Goal: Task Accomplishment & Management: Manage account settings

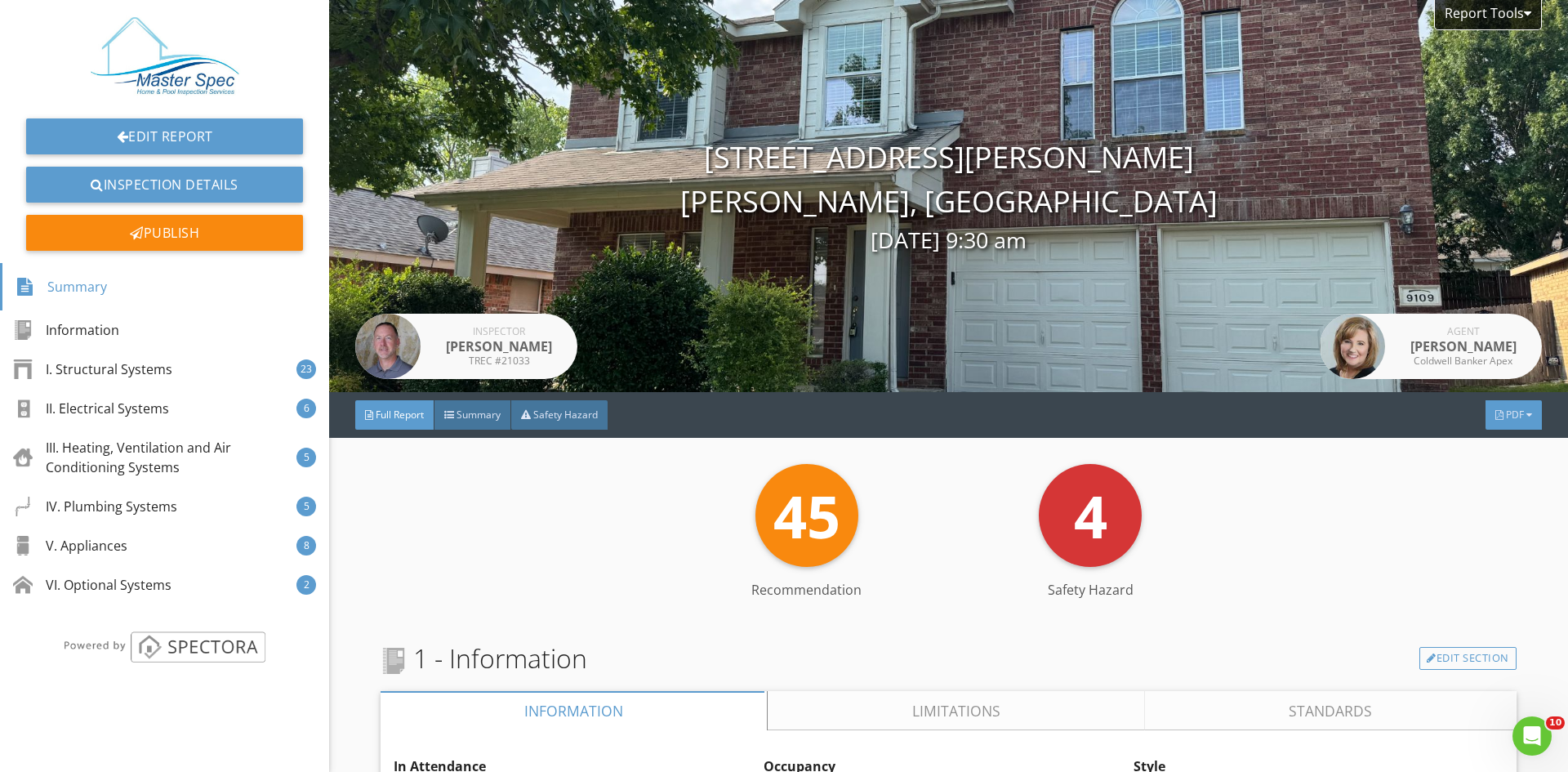
click at [1506, 415] on span "PDF" at bounding box center [1514, 414] width 18 height 14
click at [1480, 475] on div "Full Report" at bounding box center [1493, 480] width 104 height 20
click at [108, 126] on link "Edit Report" at bounding box center [165, 137] width 277 height 36
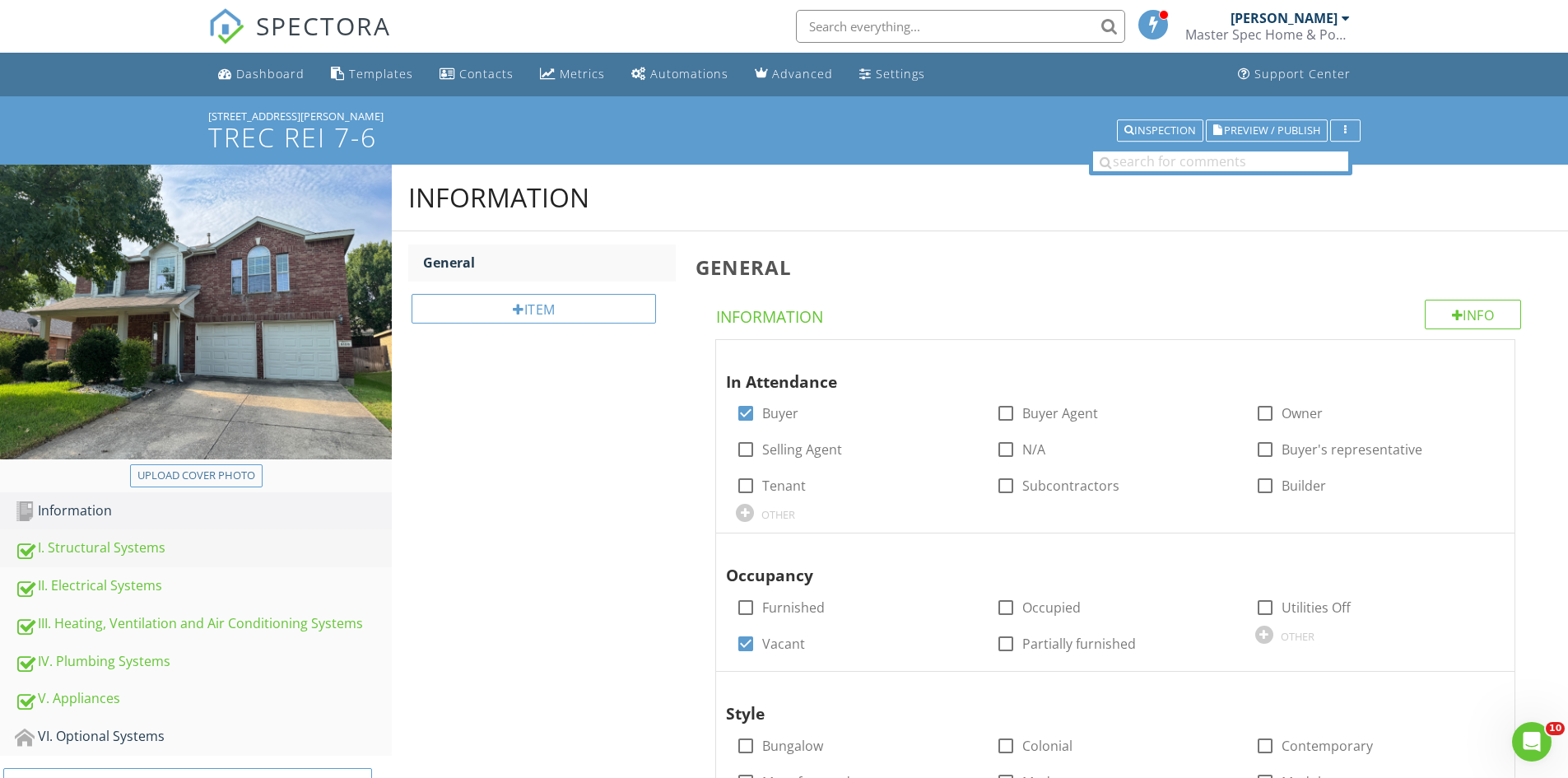
click at [117, 540] on div "I. Structural Systems" at bounding box center [203, 547] width 377 height 22
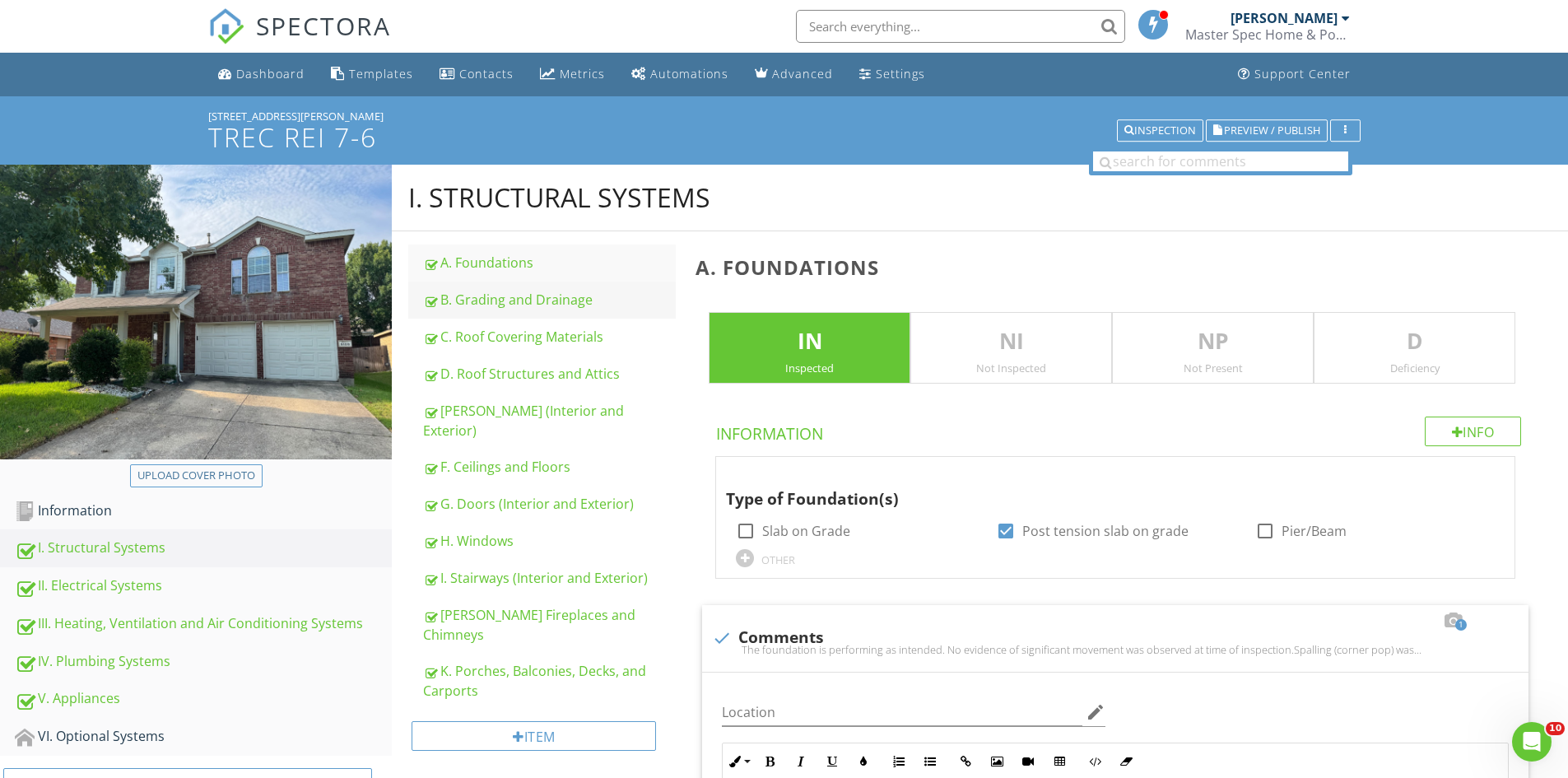
click at [550, 301] on div "B. Grading and Drainage" at bounding box center [549, 299] width 253 height 20
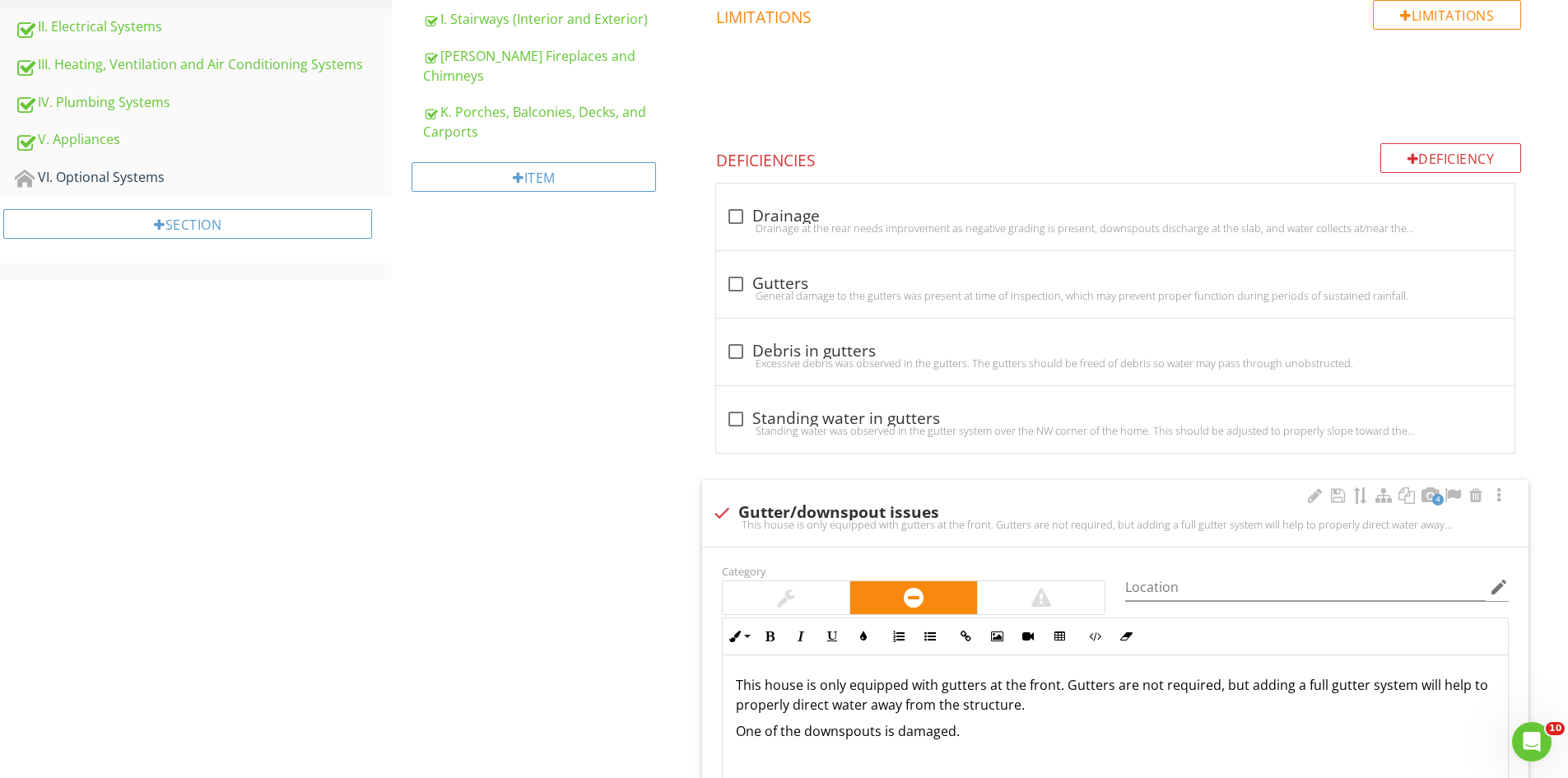
scroll to position [741, 0]
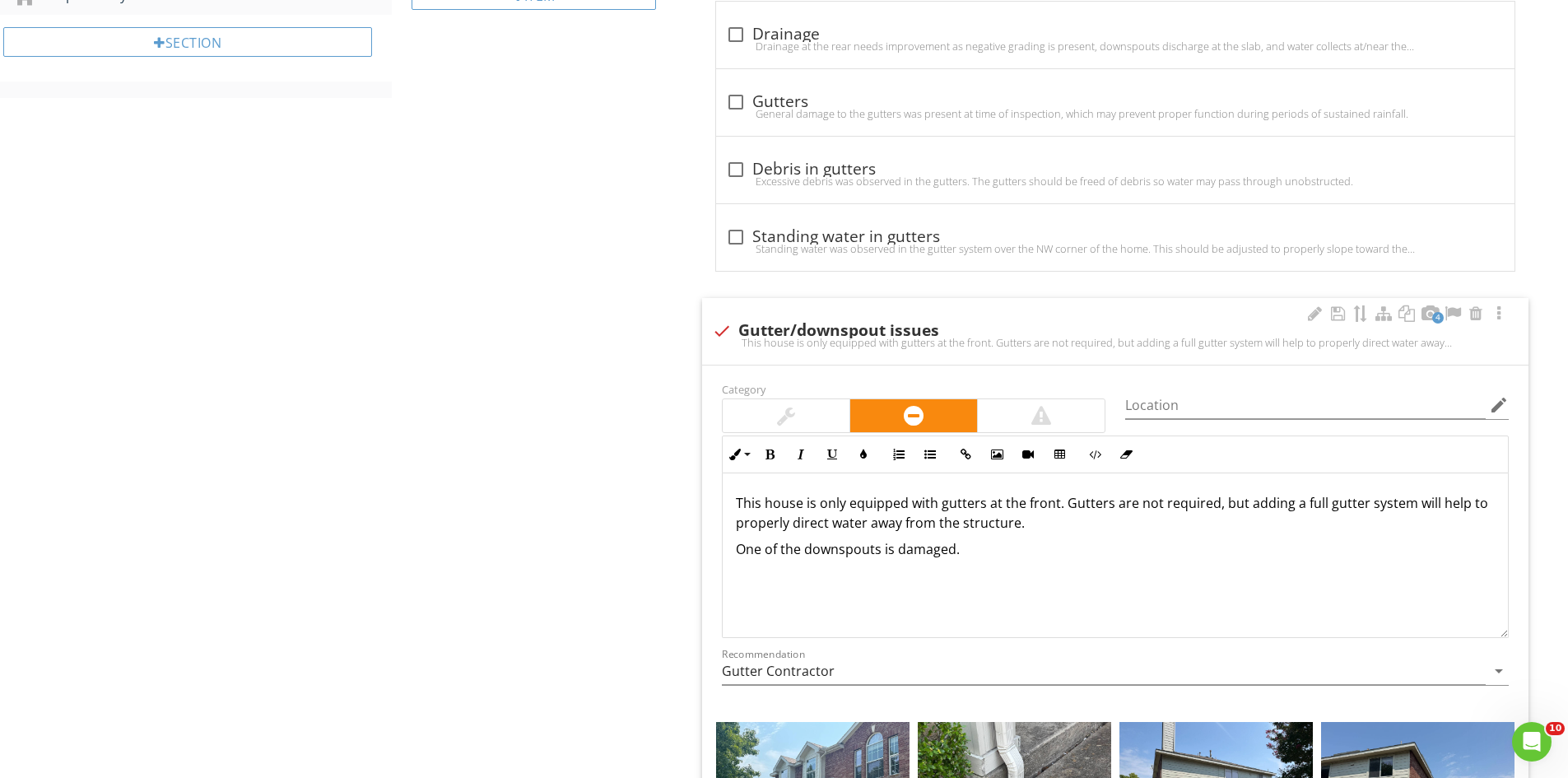
click at [1018, 527] on p "This house is only equipped with gutters at the front. Gutters are not required…" at bounding box center [1116, 513] width 759 height 40
click at [953, 555] on p "One of the downspouts is damaged." at bounding box center [1116, 548] width 759 height 20
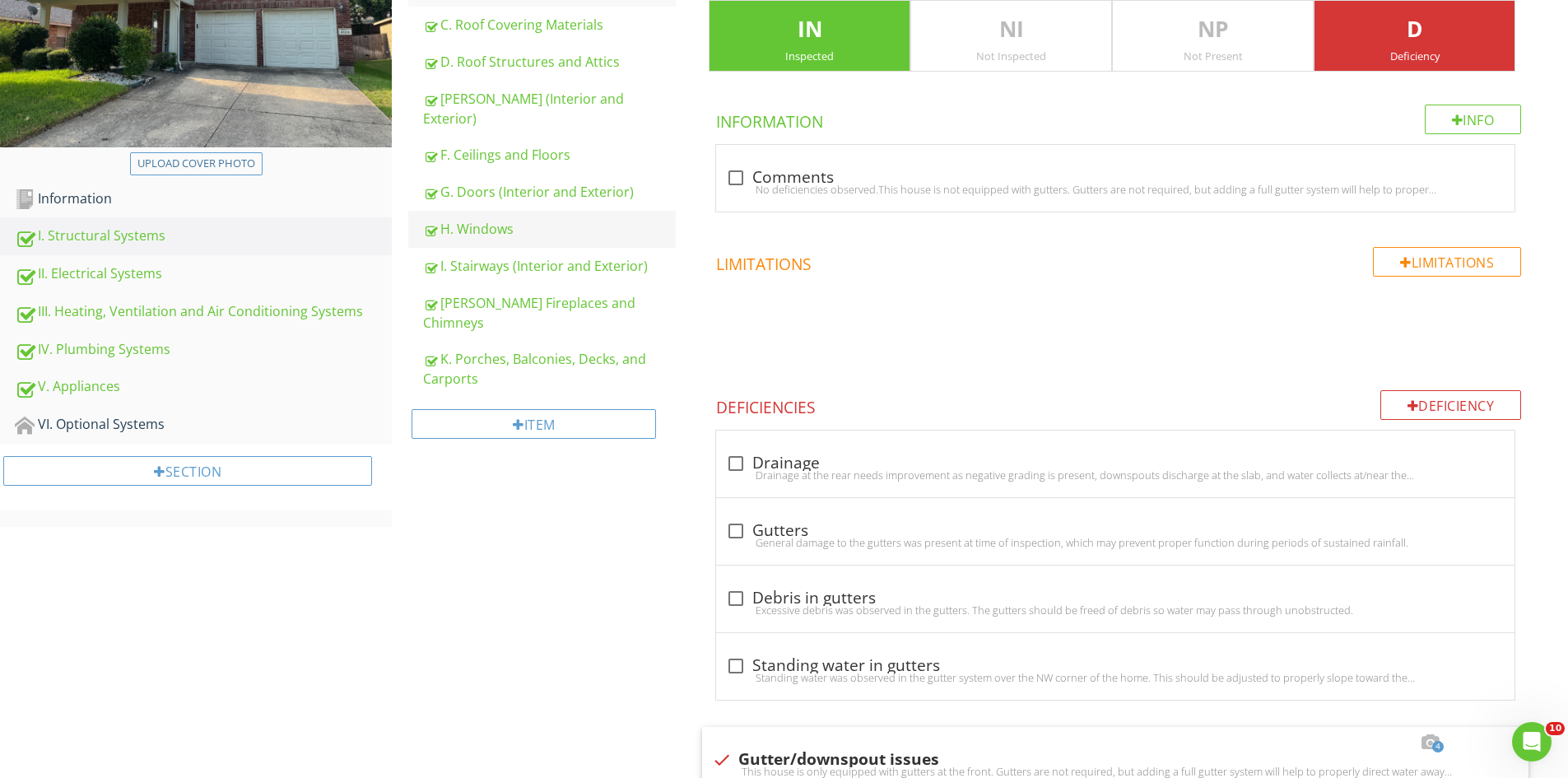
scroll to position [164, 0]
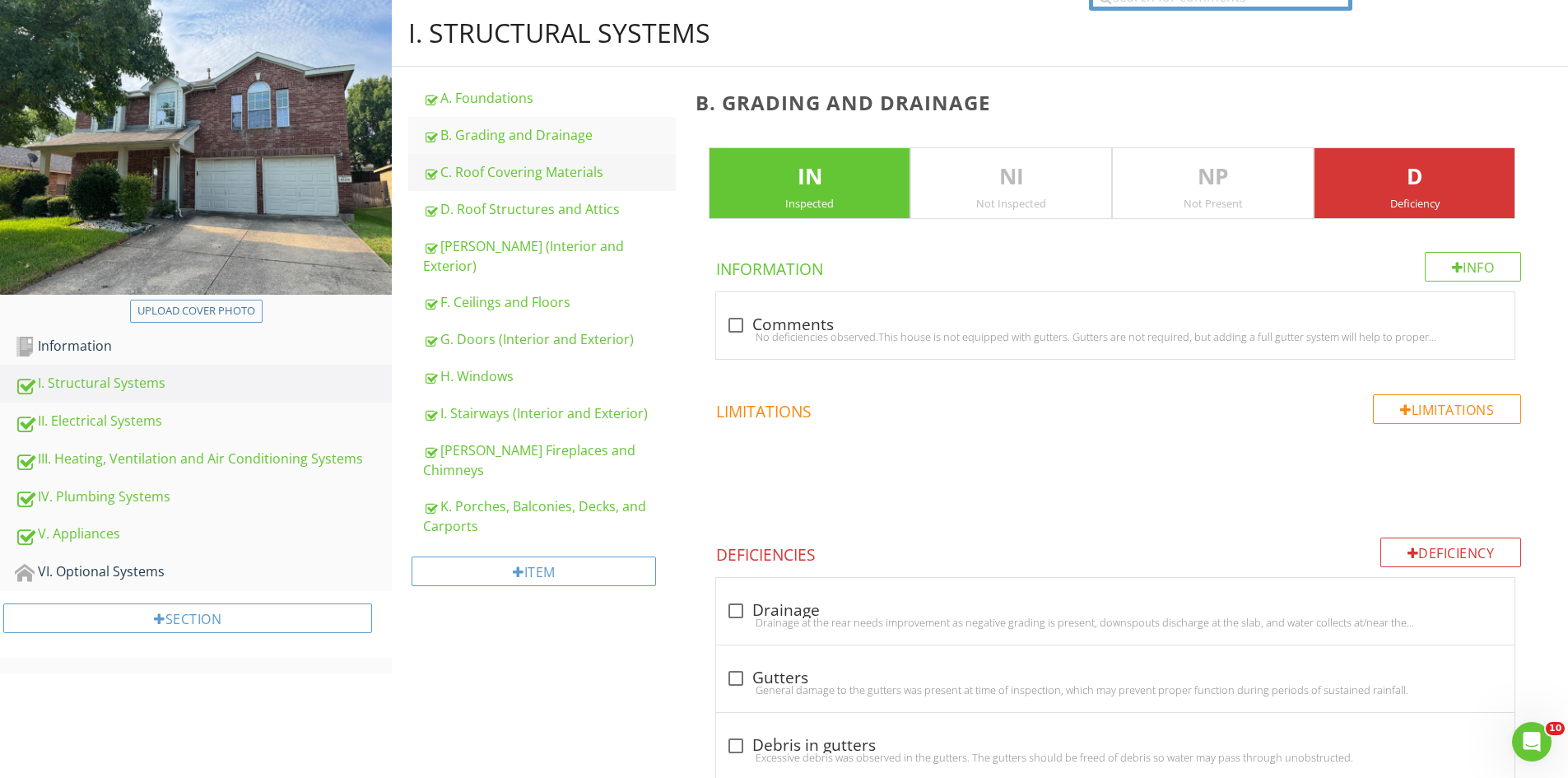
click at [524, 178] on div "C. Roof Covering Materials" at bounding box center [549, 171] width 253 height 20
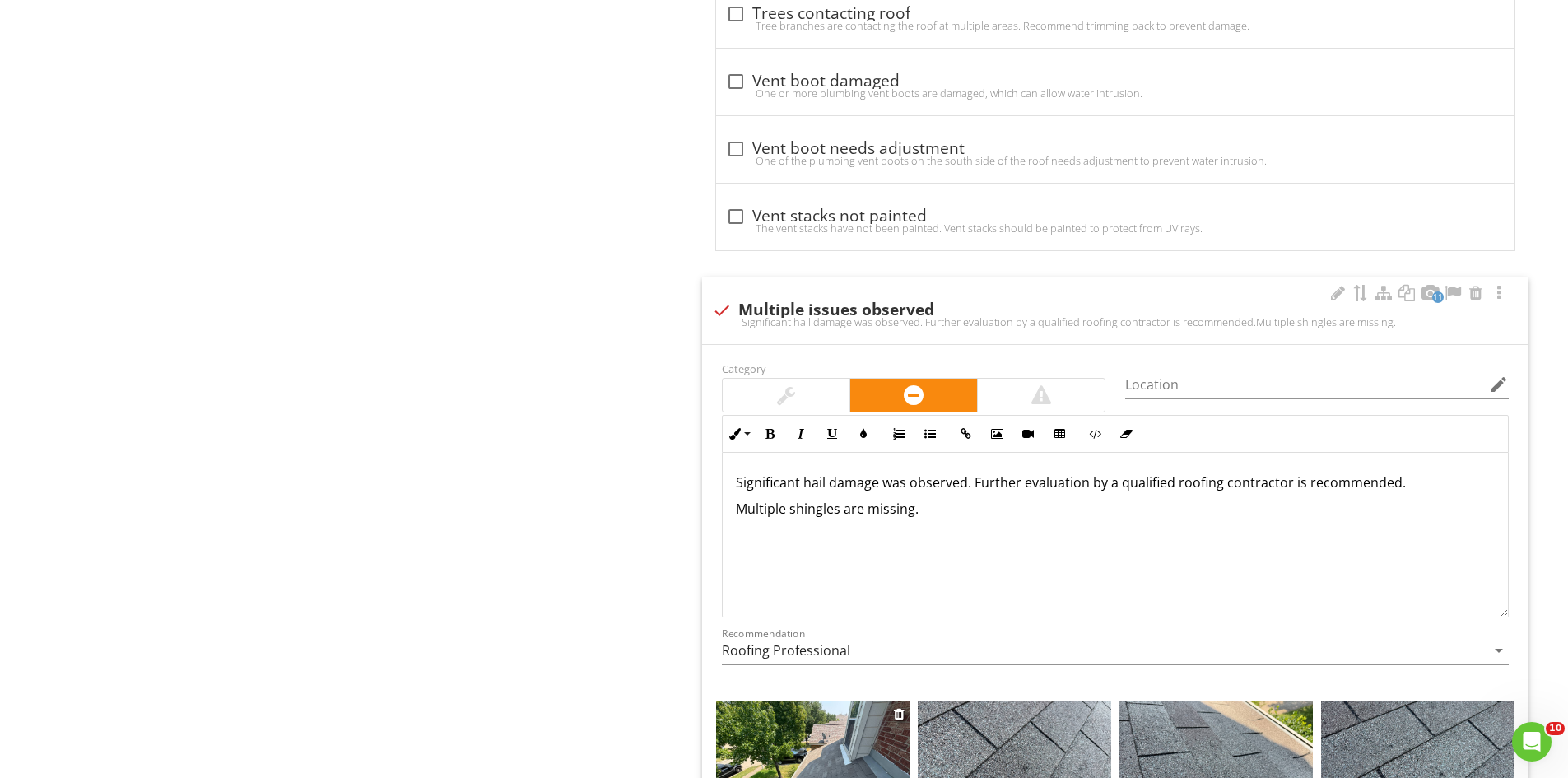
scroll to position [2798, 0]
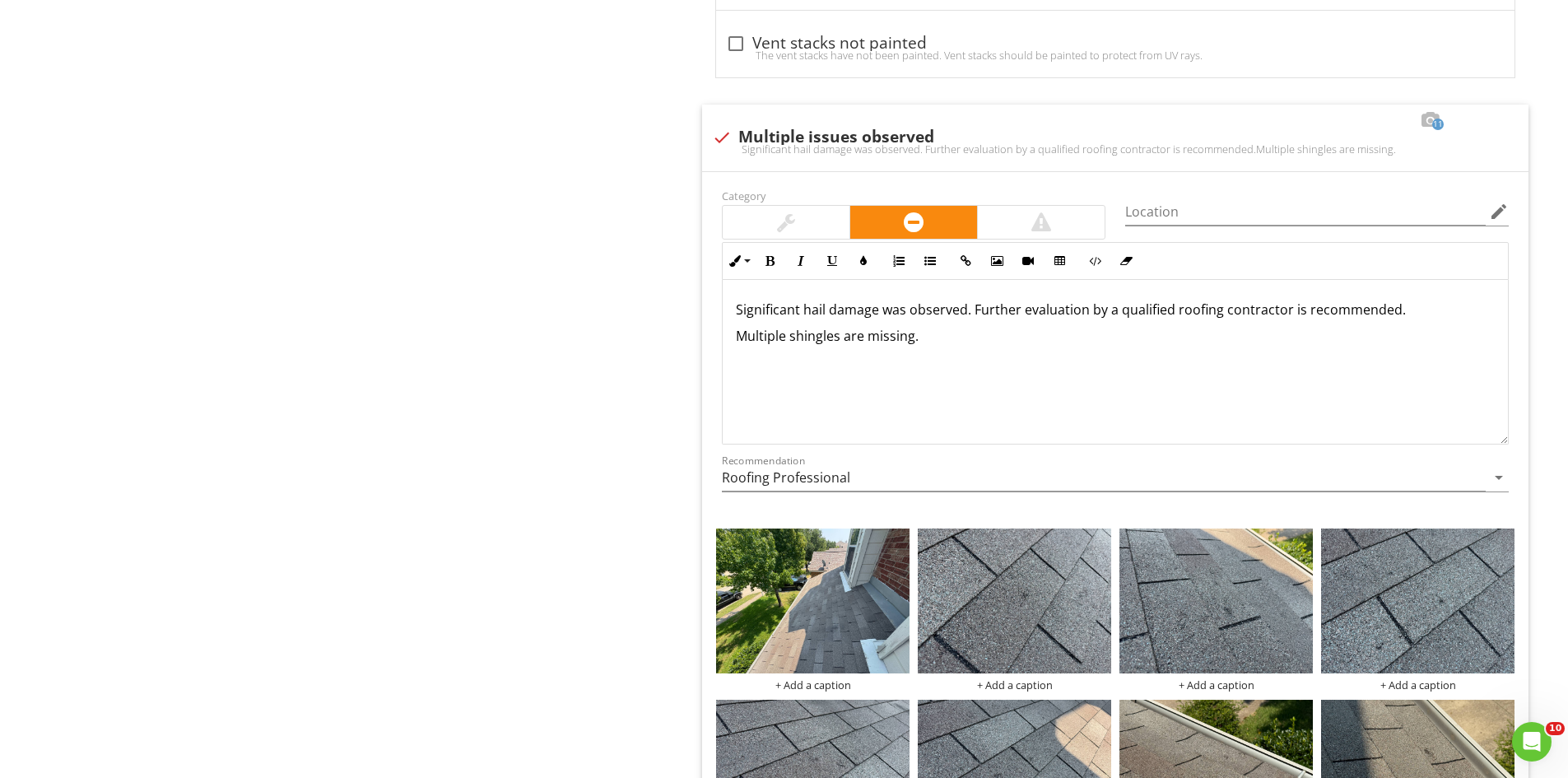
drag, startPoint x: 656, startPoint y: 398, endPoint x: 497, endPoint y: 398, distance: 159.0
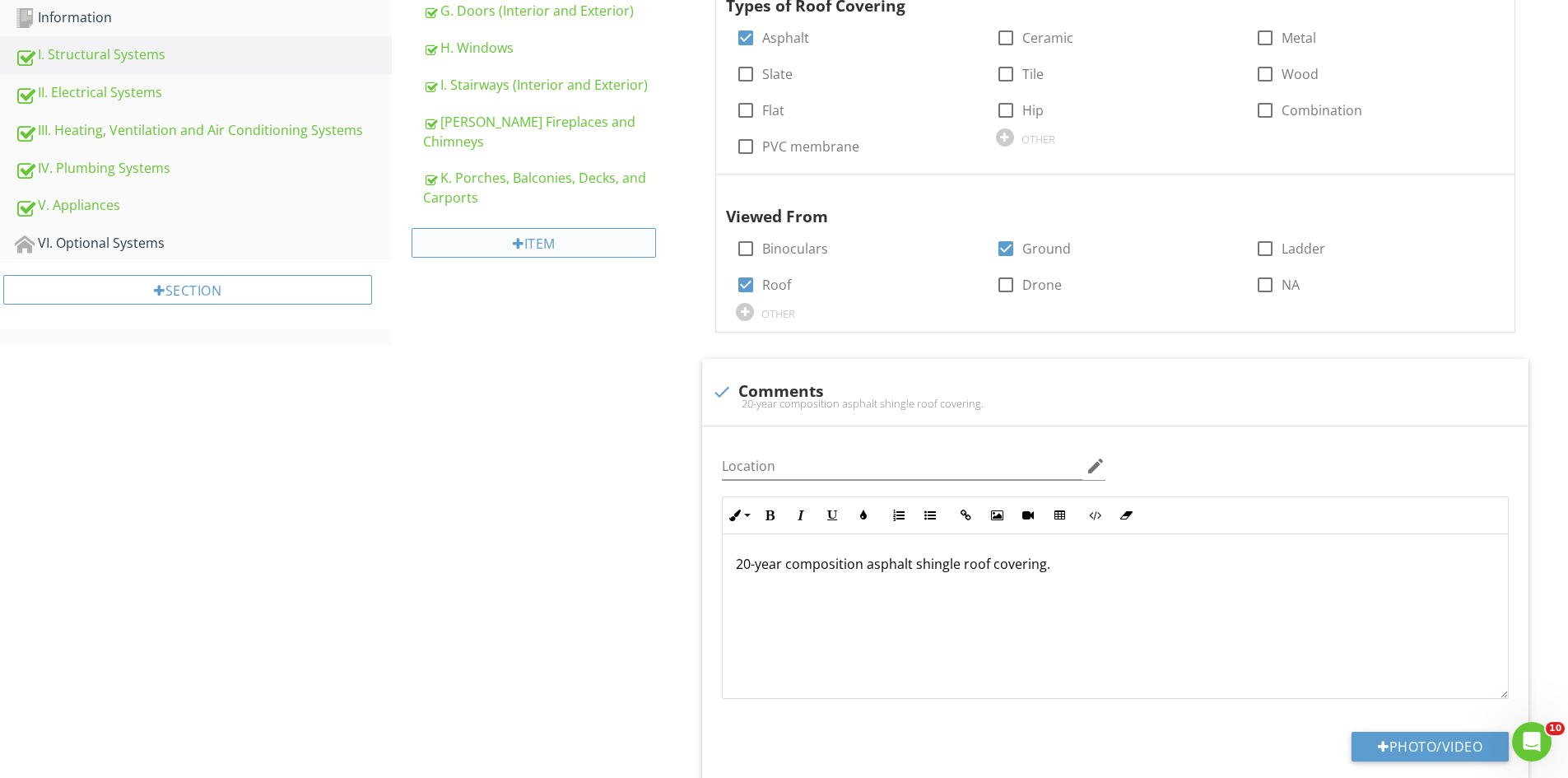
scroll to position [329, 0]
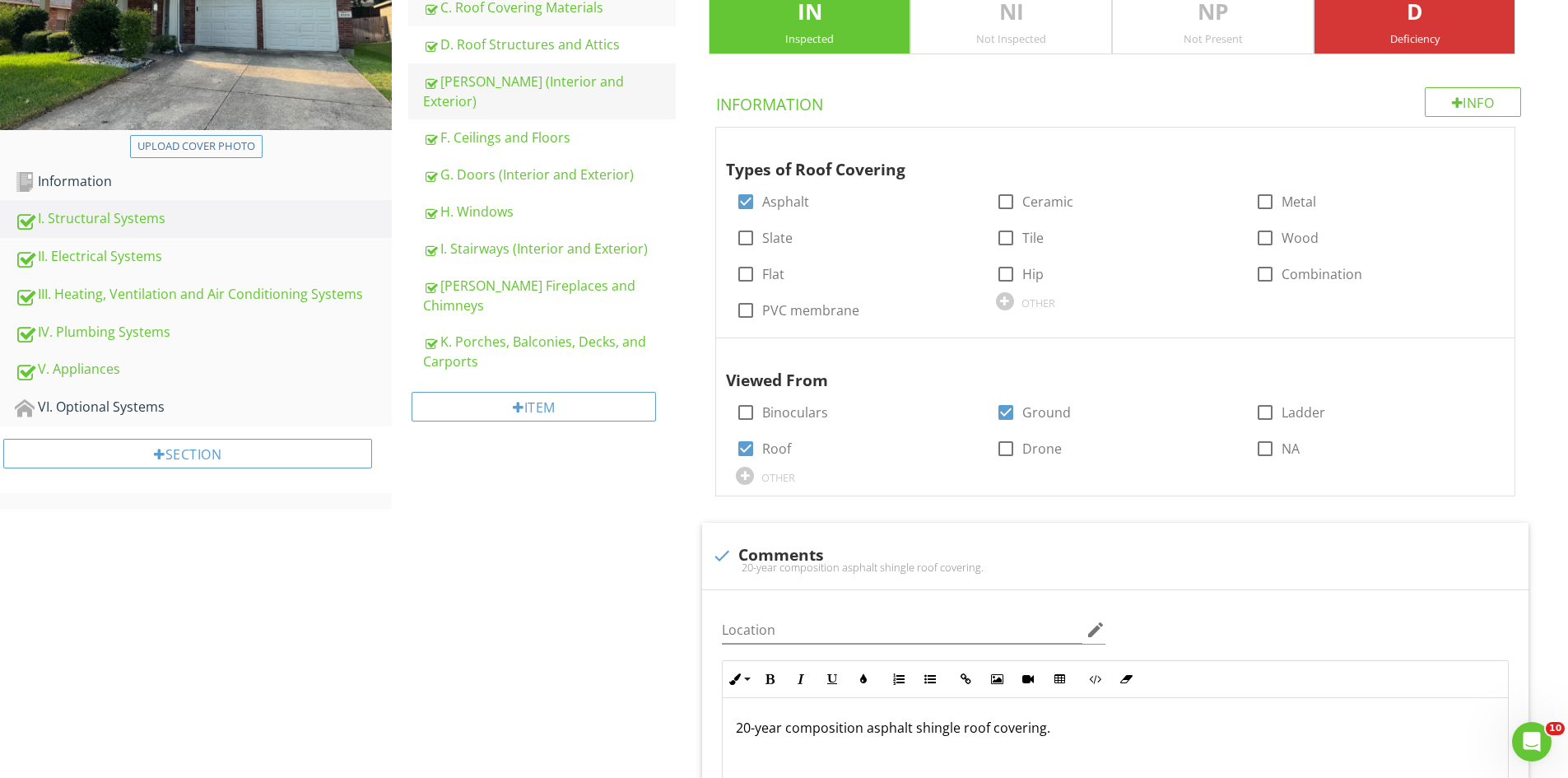
click at [514, 79] on div "E. Walls (Interior and Exterior)" at bounding box center [549, 91] width 253 height 40
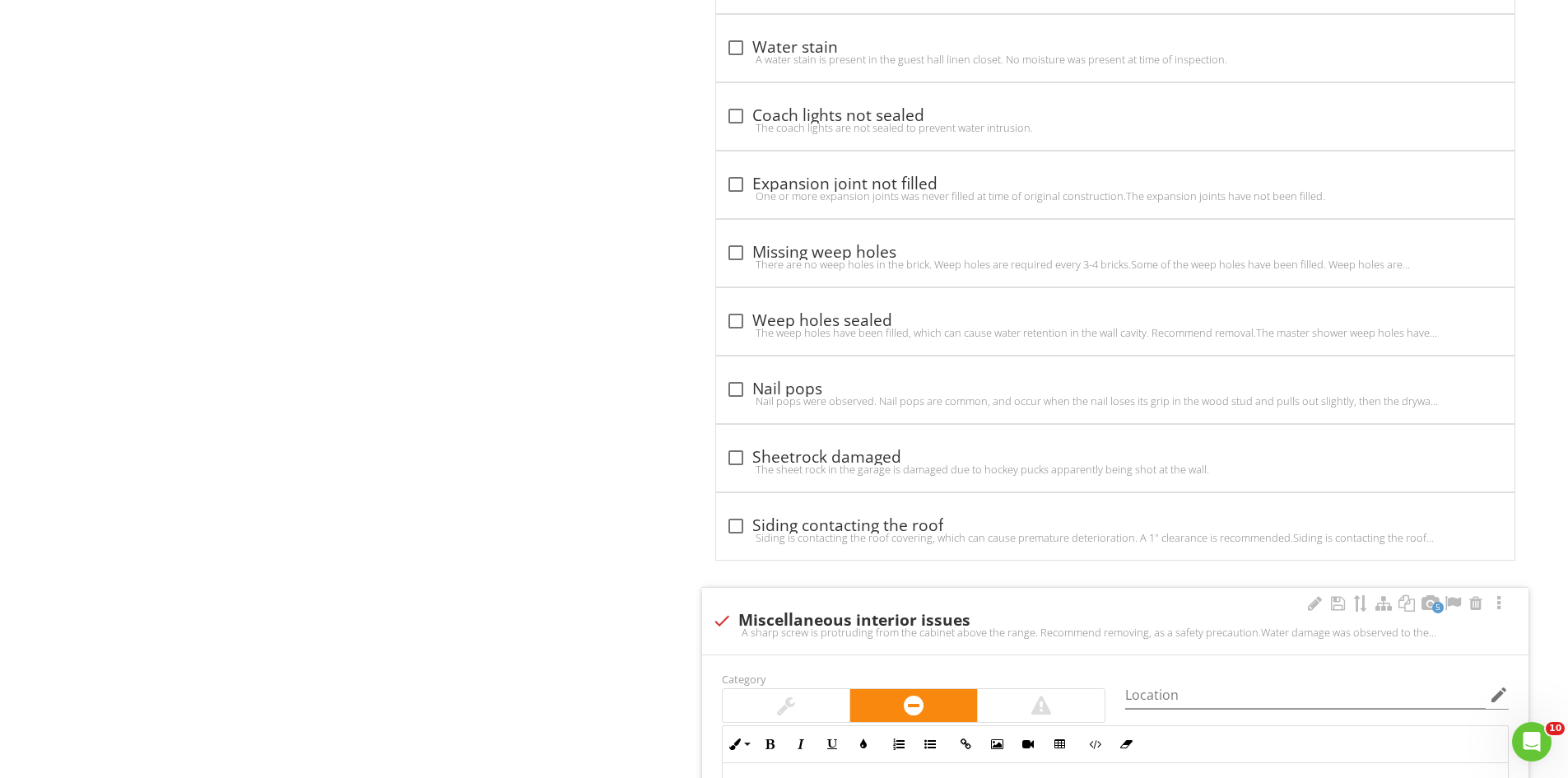
scroll to position [2304, 0]
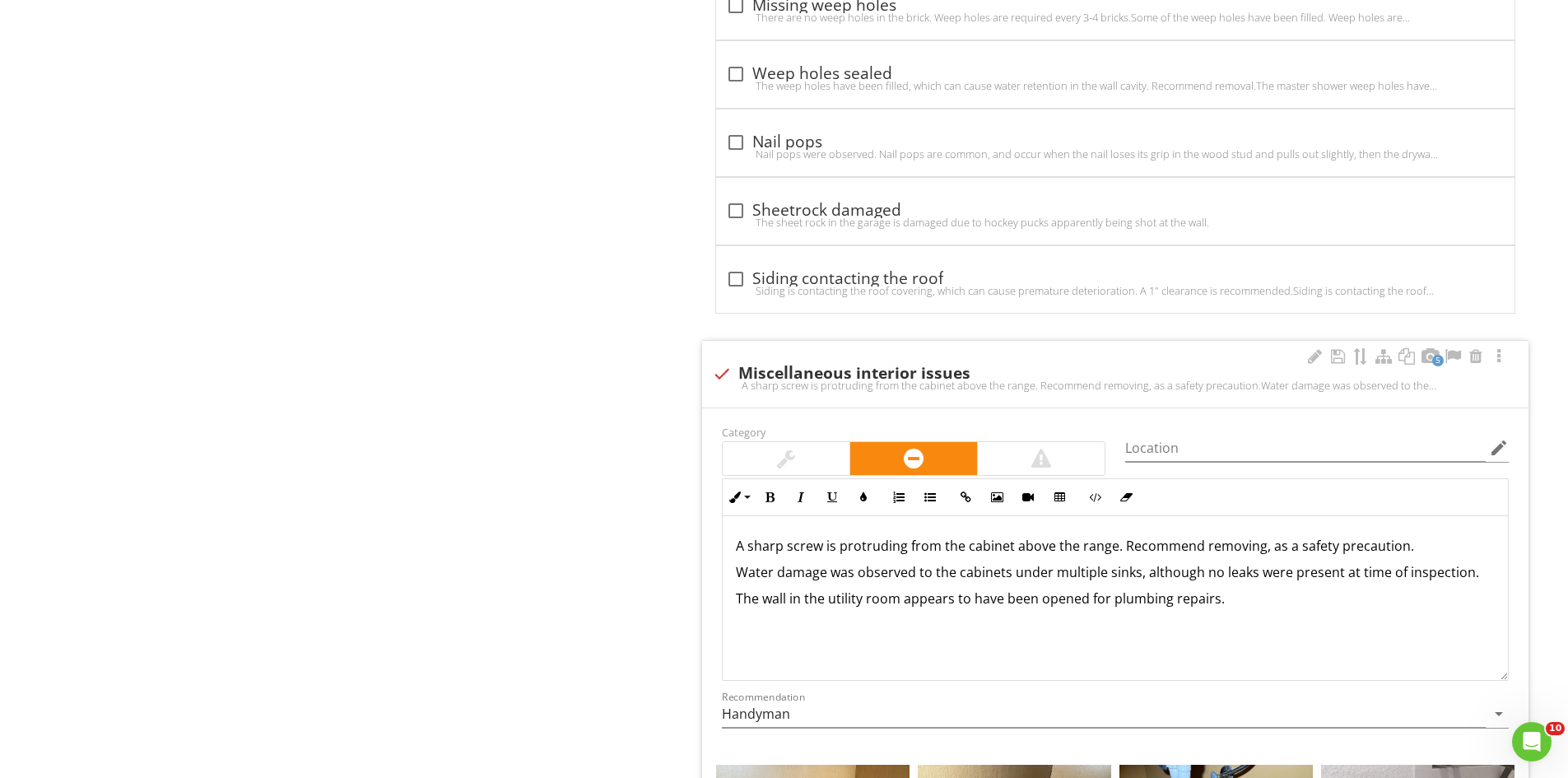
click at [778, 572] on p "Water damage was observed to the cabinets under multiple sinks, although no lea…" at bounding box center [1116, 571] width 759 height 20
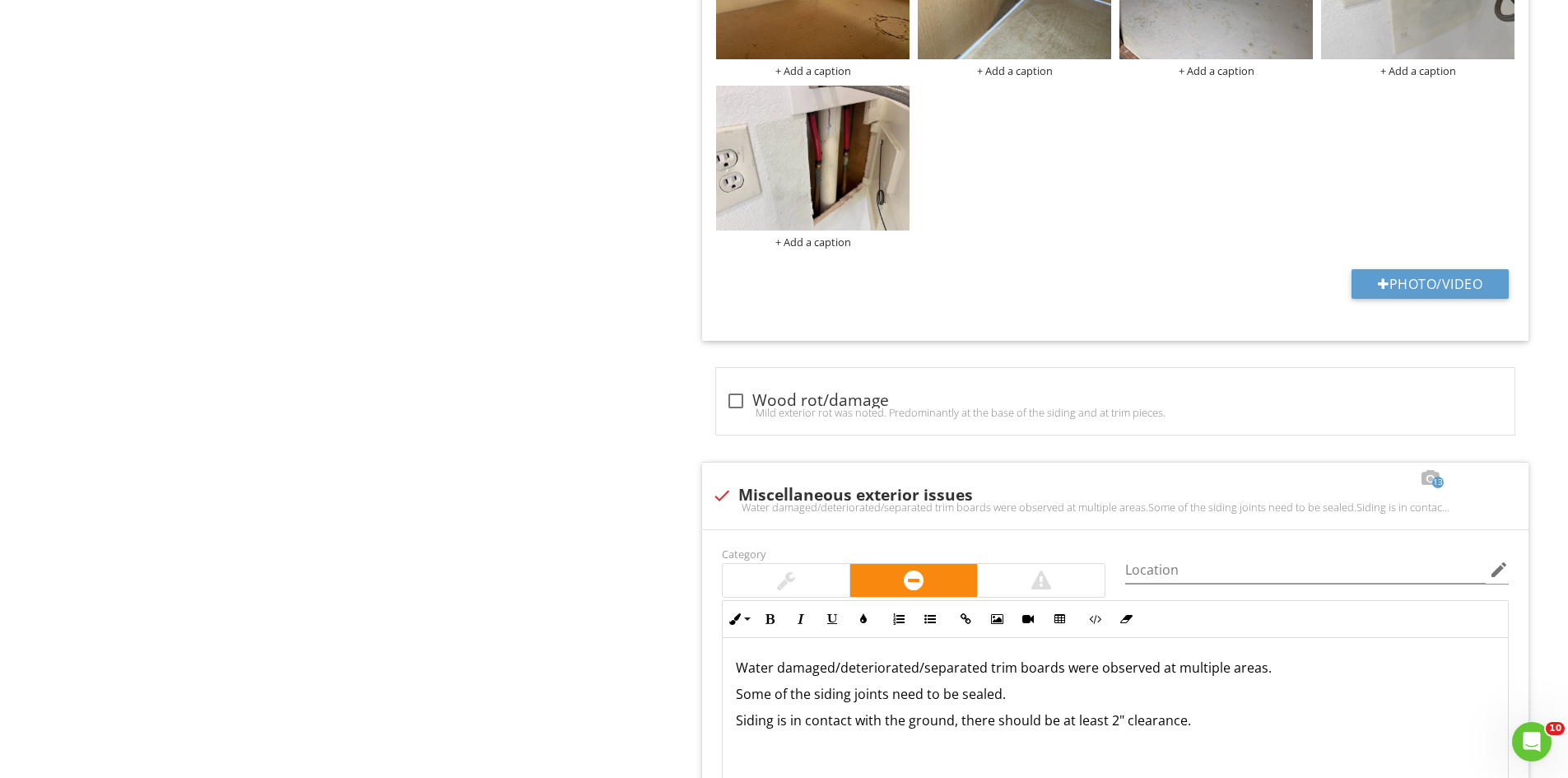
scroll to position [3374, 0]
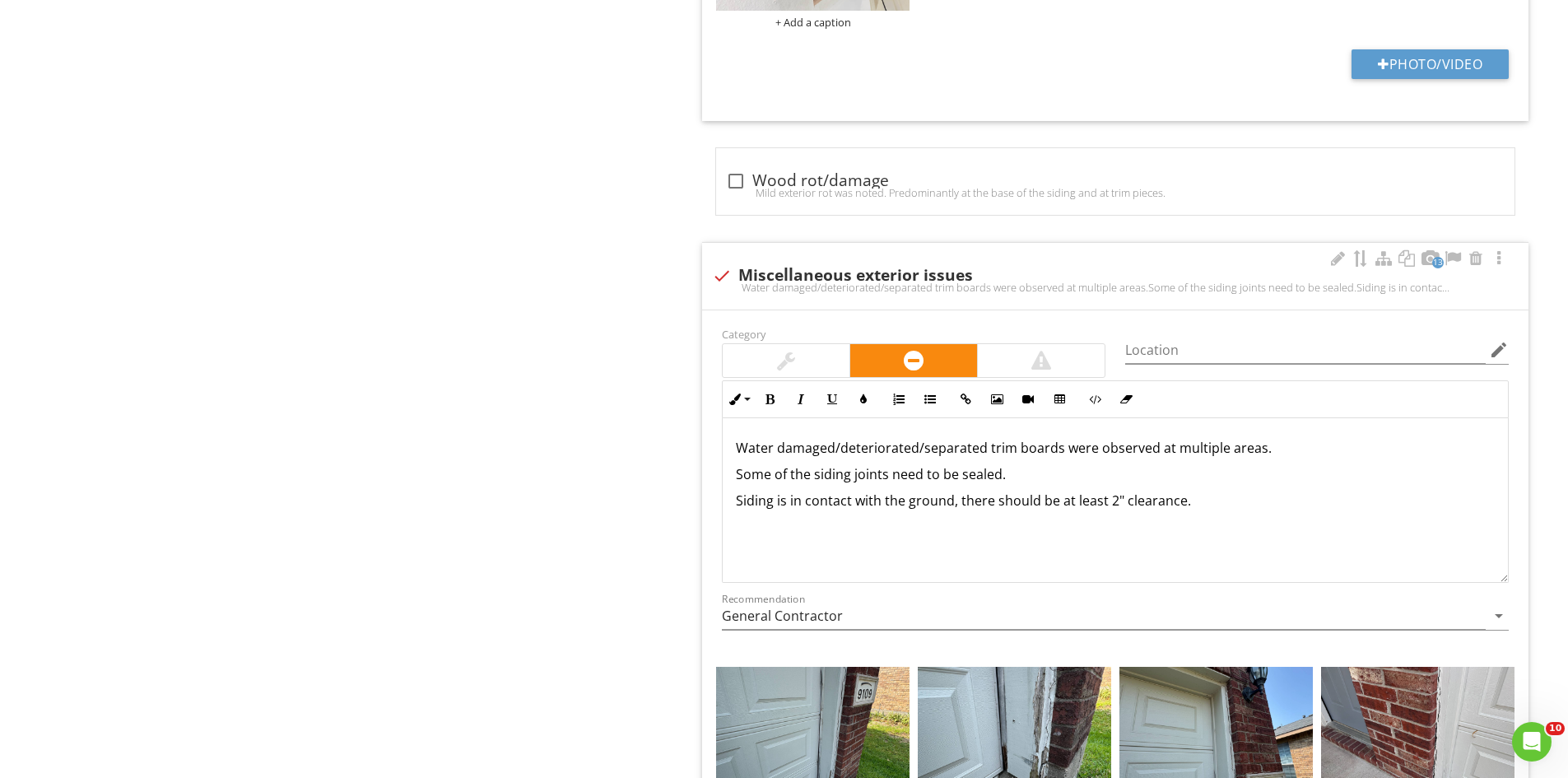
click at [779, 450] on p "Water damaged/deteriorated/separated trim boards were observed at multiple area…" at bounding box center [1116, 448] width 759 height 20
drag, startPoint x: 951, startPoint y: 502, endPoint x: 907, endPoint y: 503, distance: 44.0
click at [907, 503] on p "Siding is in contact with the ground, there should be at least 2" clearance." at bounding box center [1116, 500] width 759 height 20
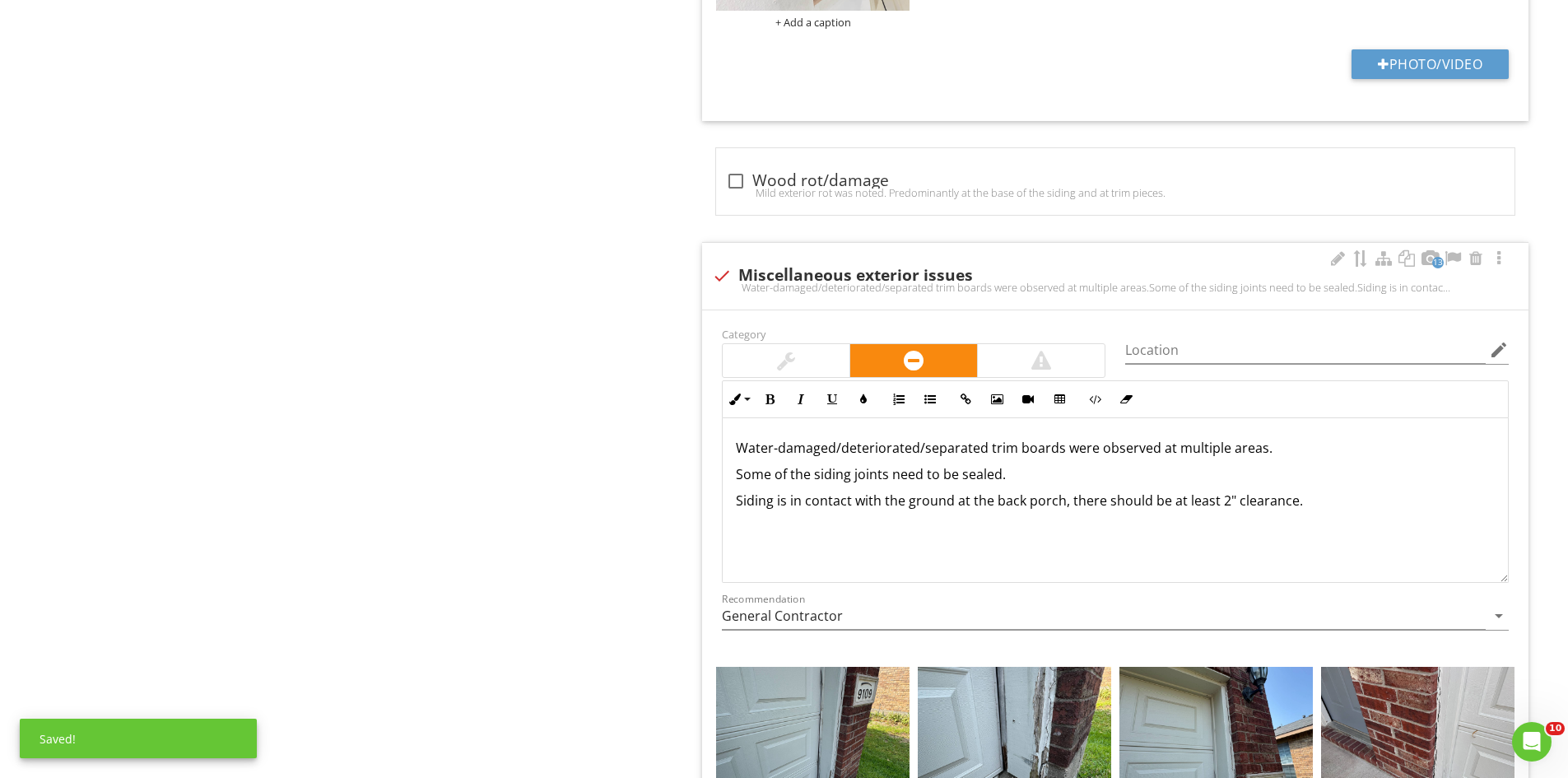
click at [1365, 533] on div "Water-damaged/deteriorated/separated trim boards were observed at multiple area…" at bounding box center [1115, 500] width 785 height 164
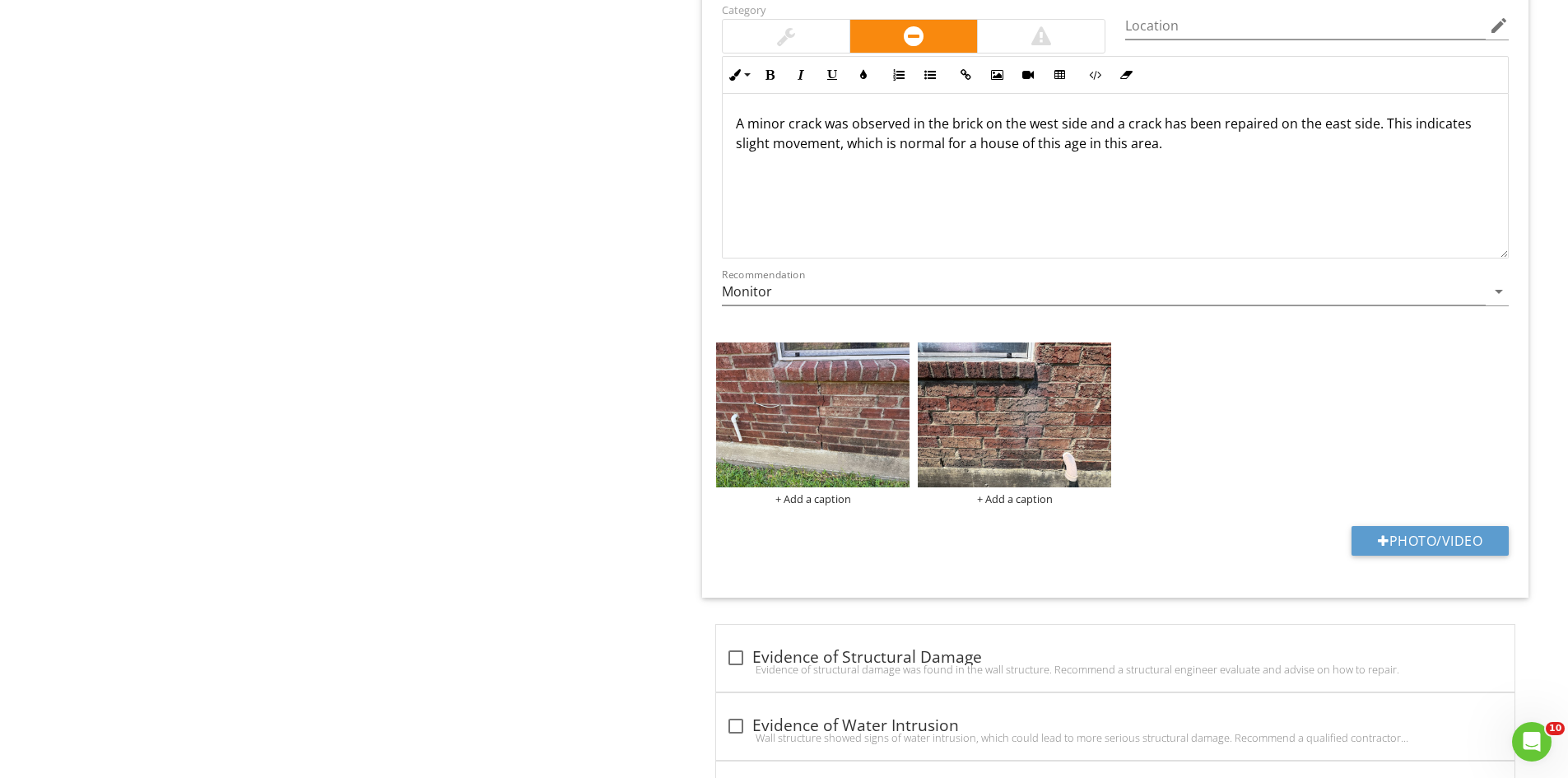
scroll to position [0, 0]
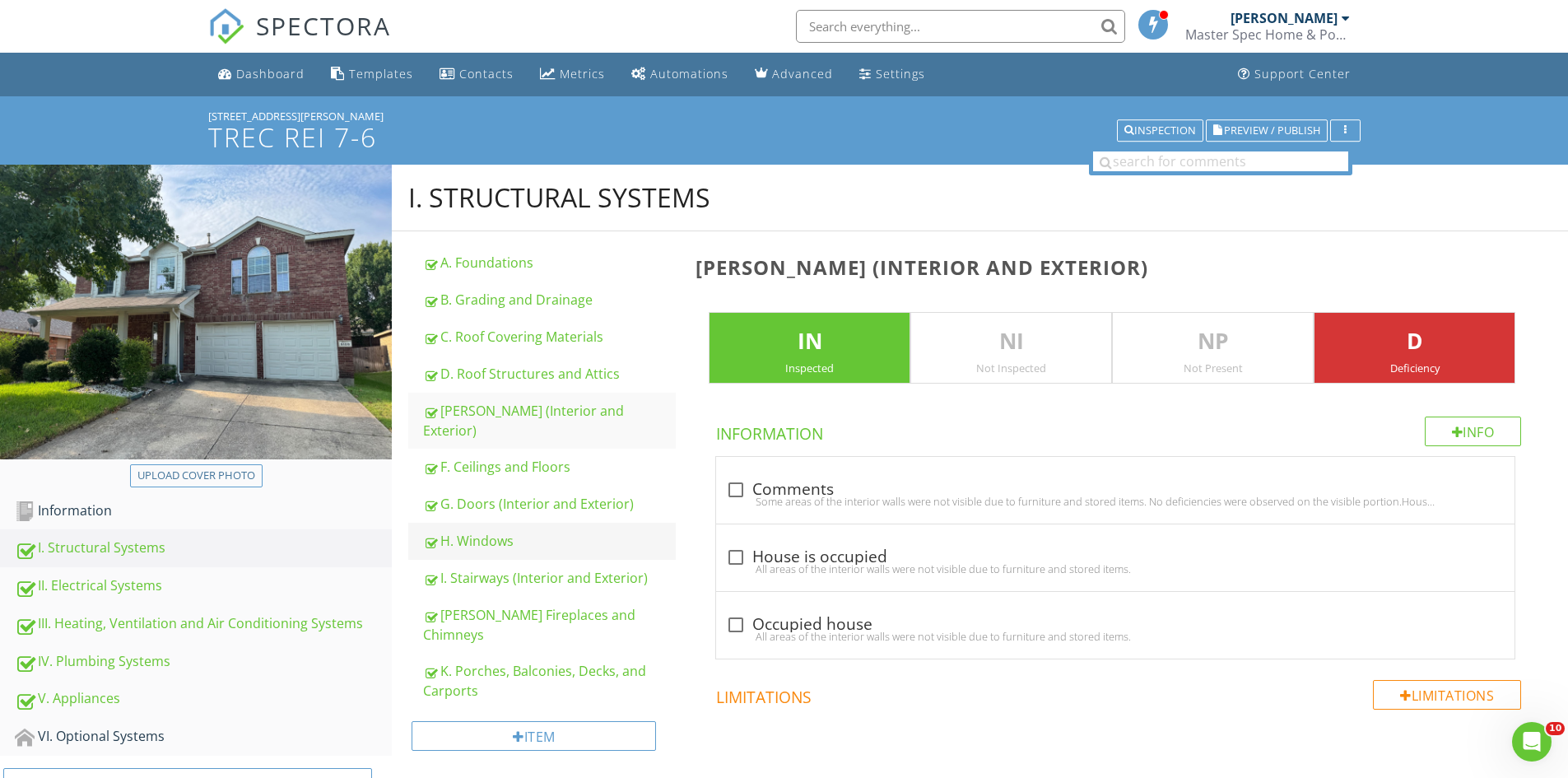
click at [480, 531] on div "H. Windows" at bounding box center [549, 540] width 253 height 20
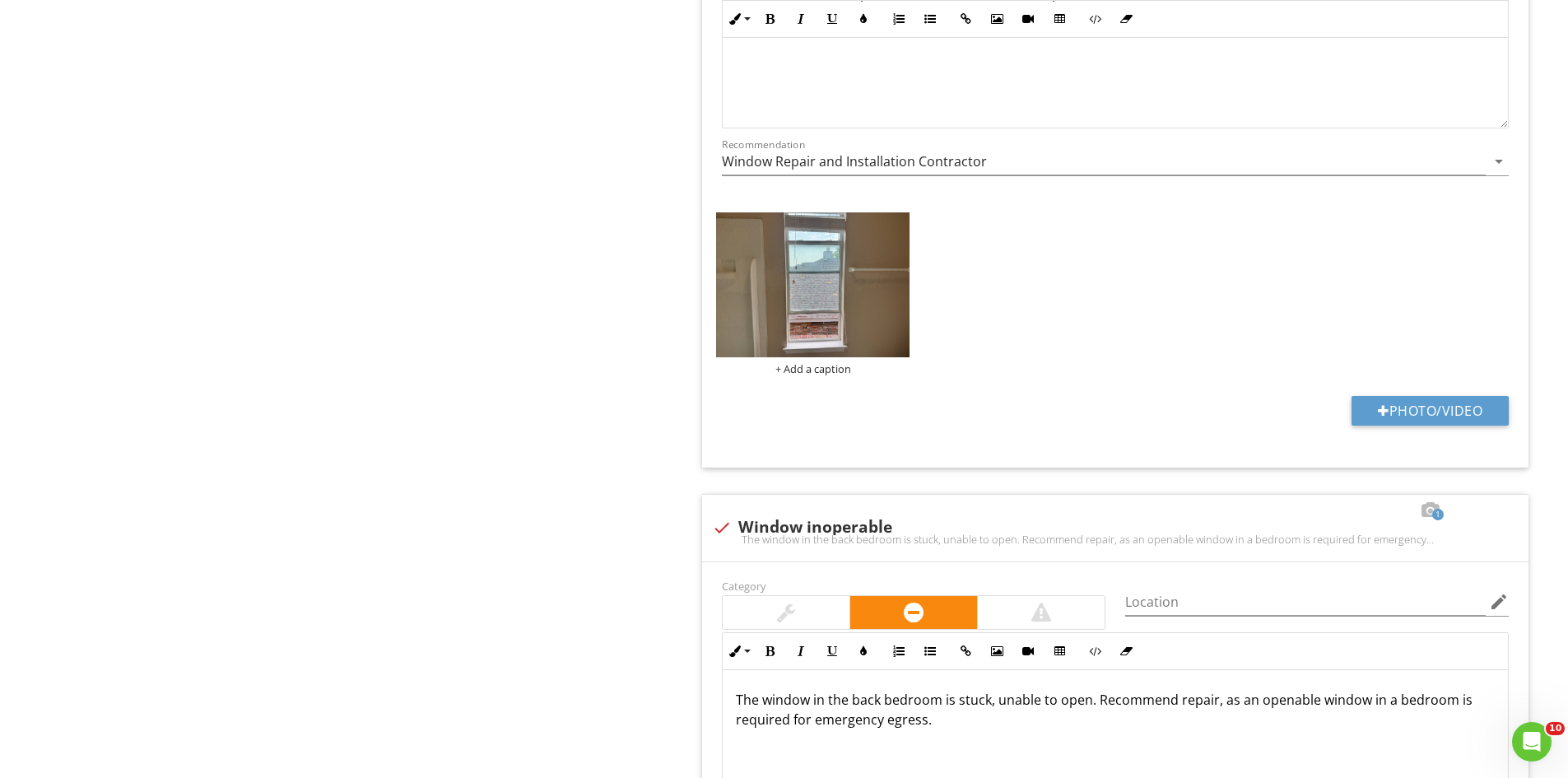
scroll to position [5925, 0]
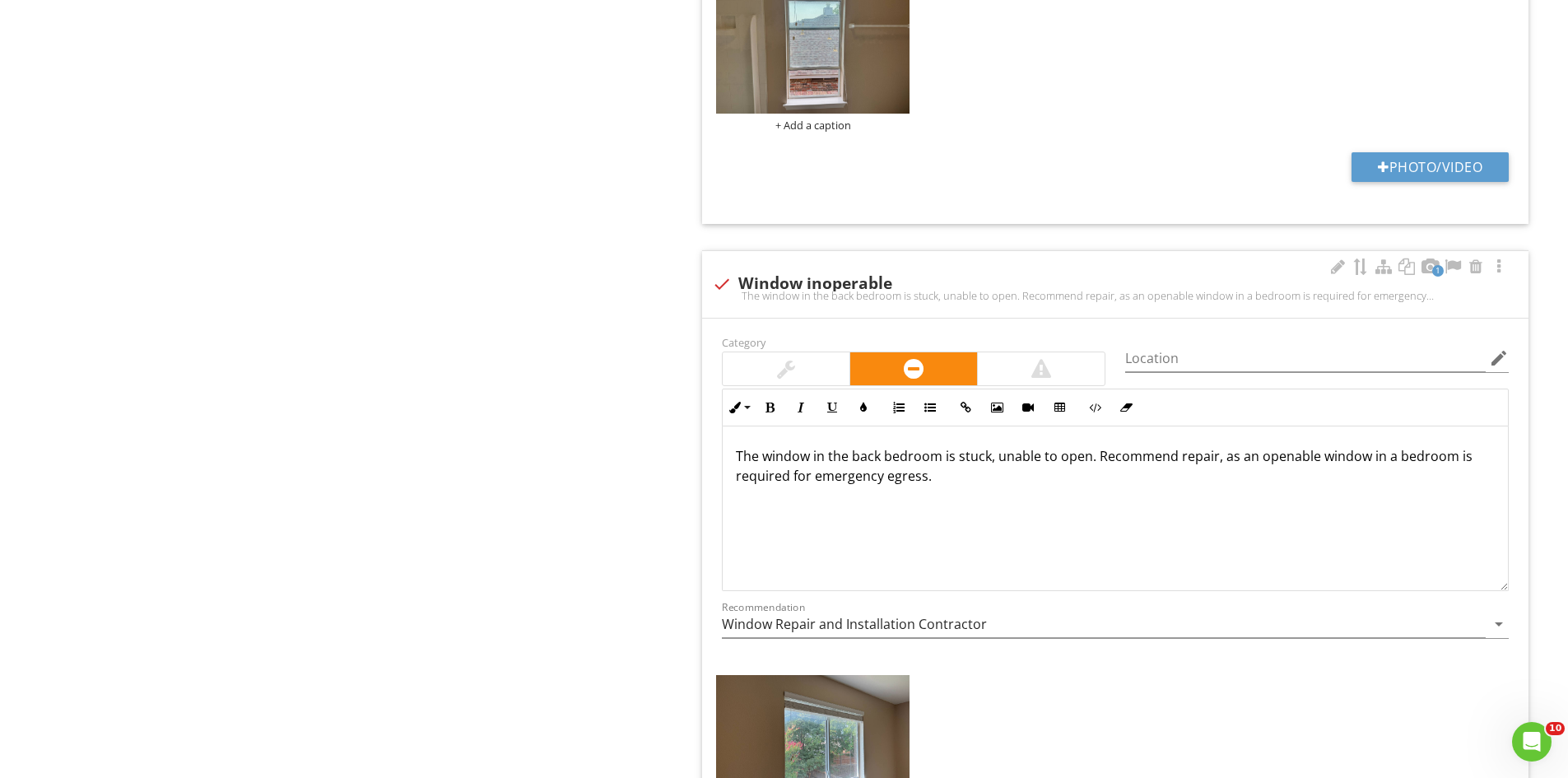
click at [1075, 376] on div at bounding box center [1041, 368] width 127 height 33
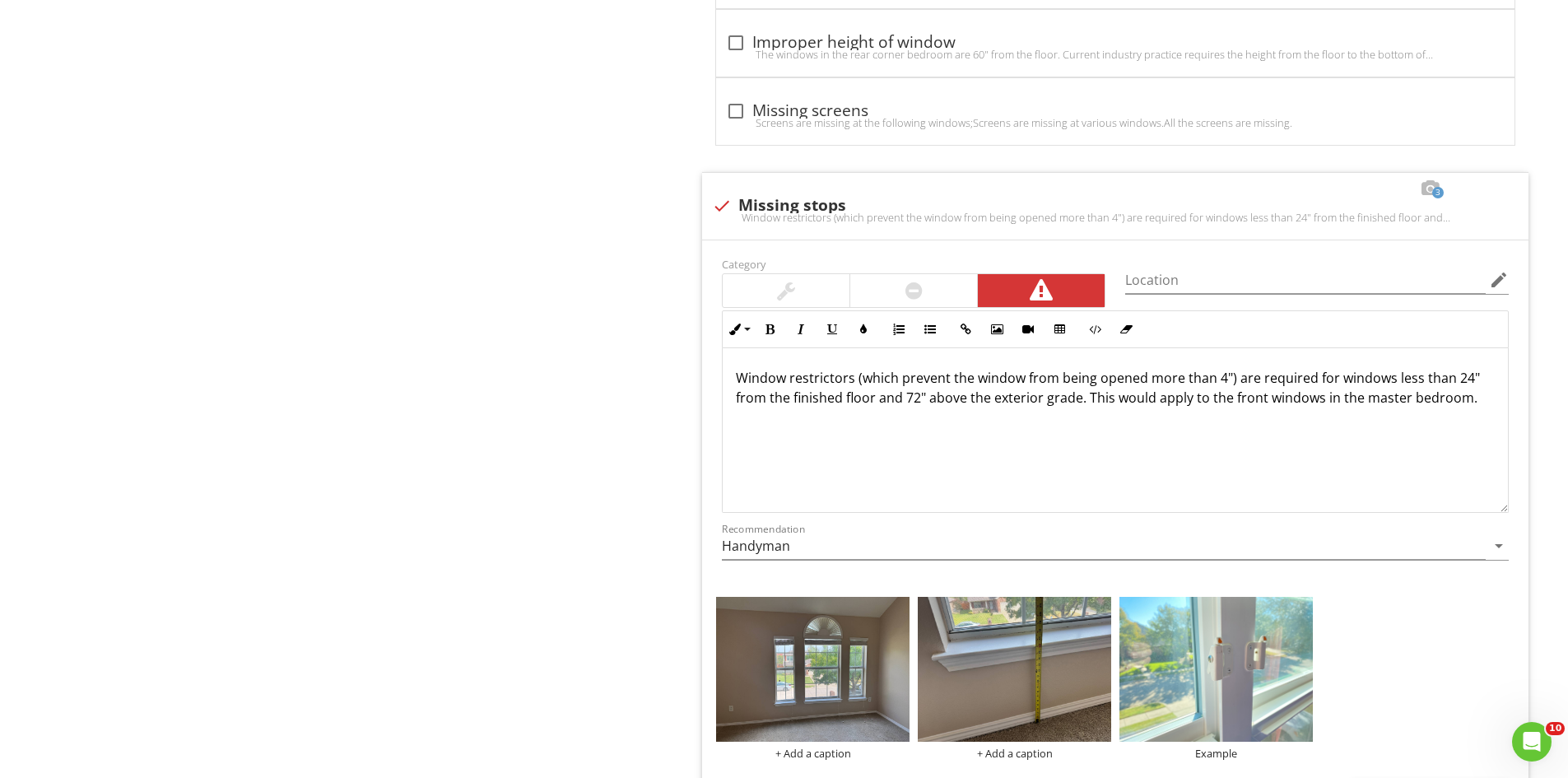
scroll to position [34, 0]
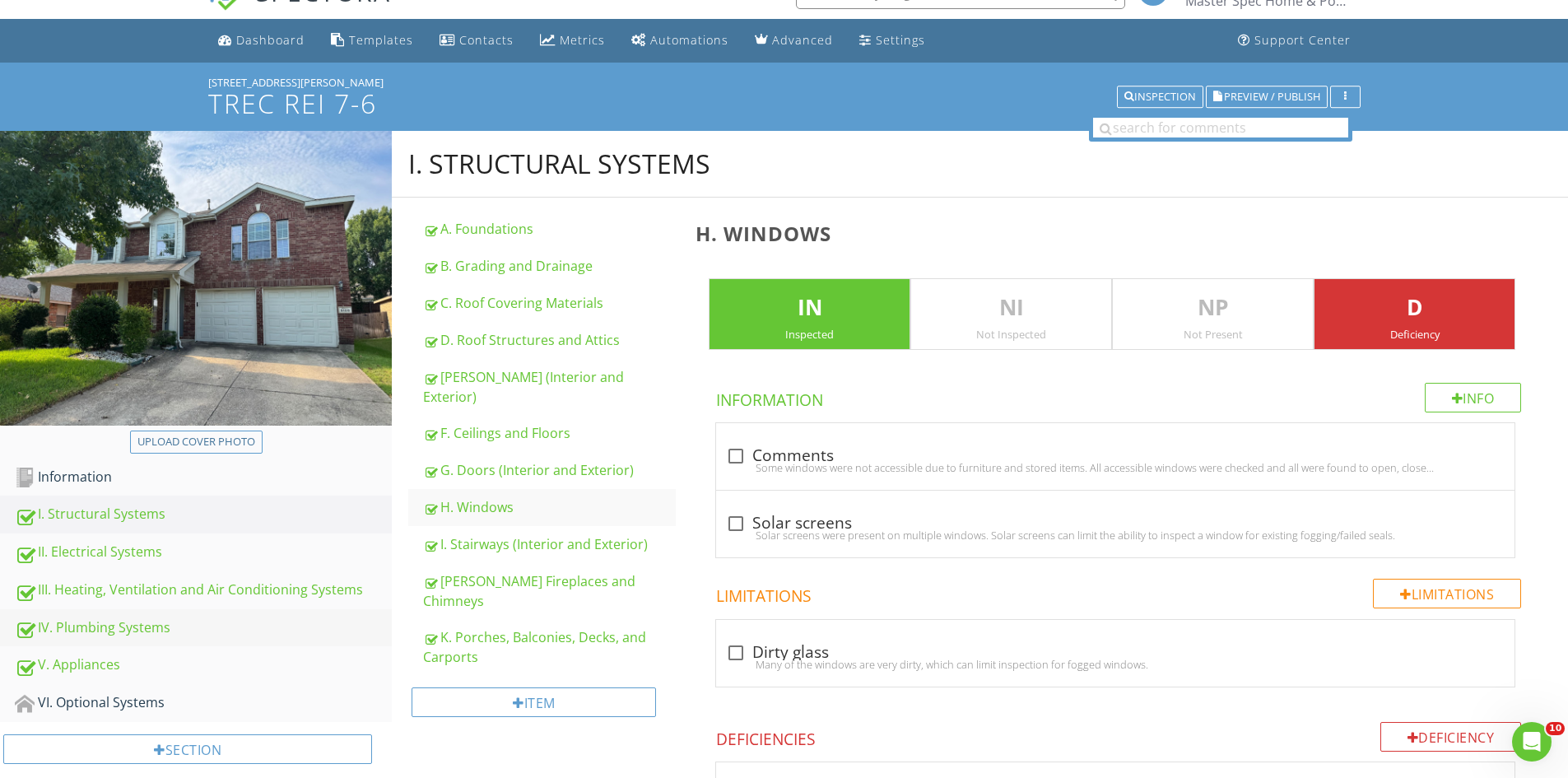
click at [115, 621] on div "IV. Plumbing Systems" at bounding box center [203, 627] width 377 height 22
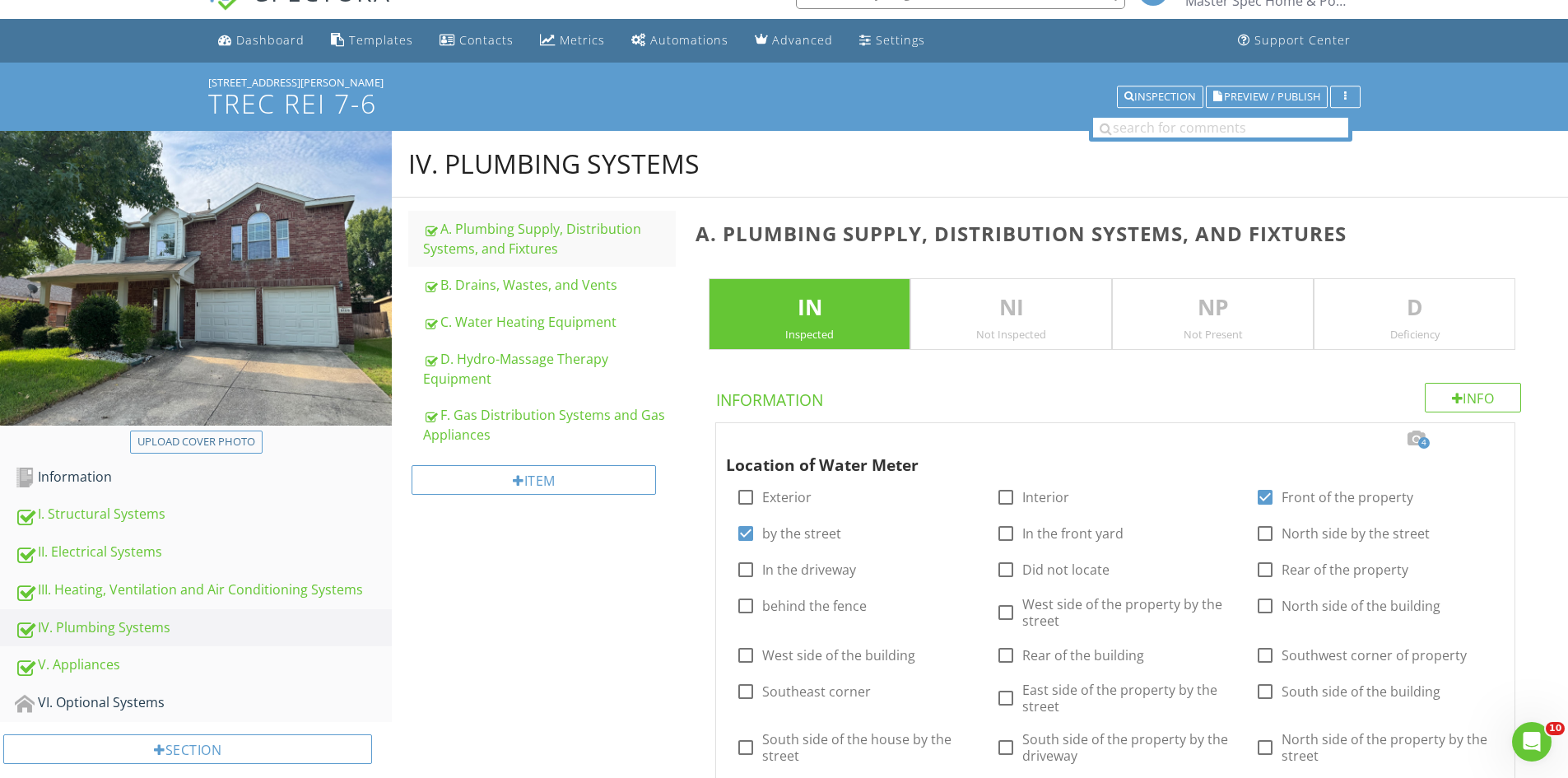
click at [1403, 312] on p "D" at bounding box center [1415, 307] width 200 height 33
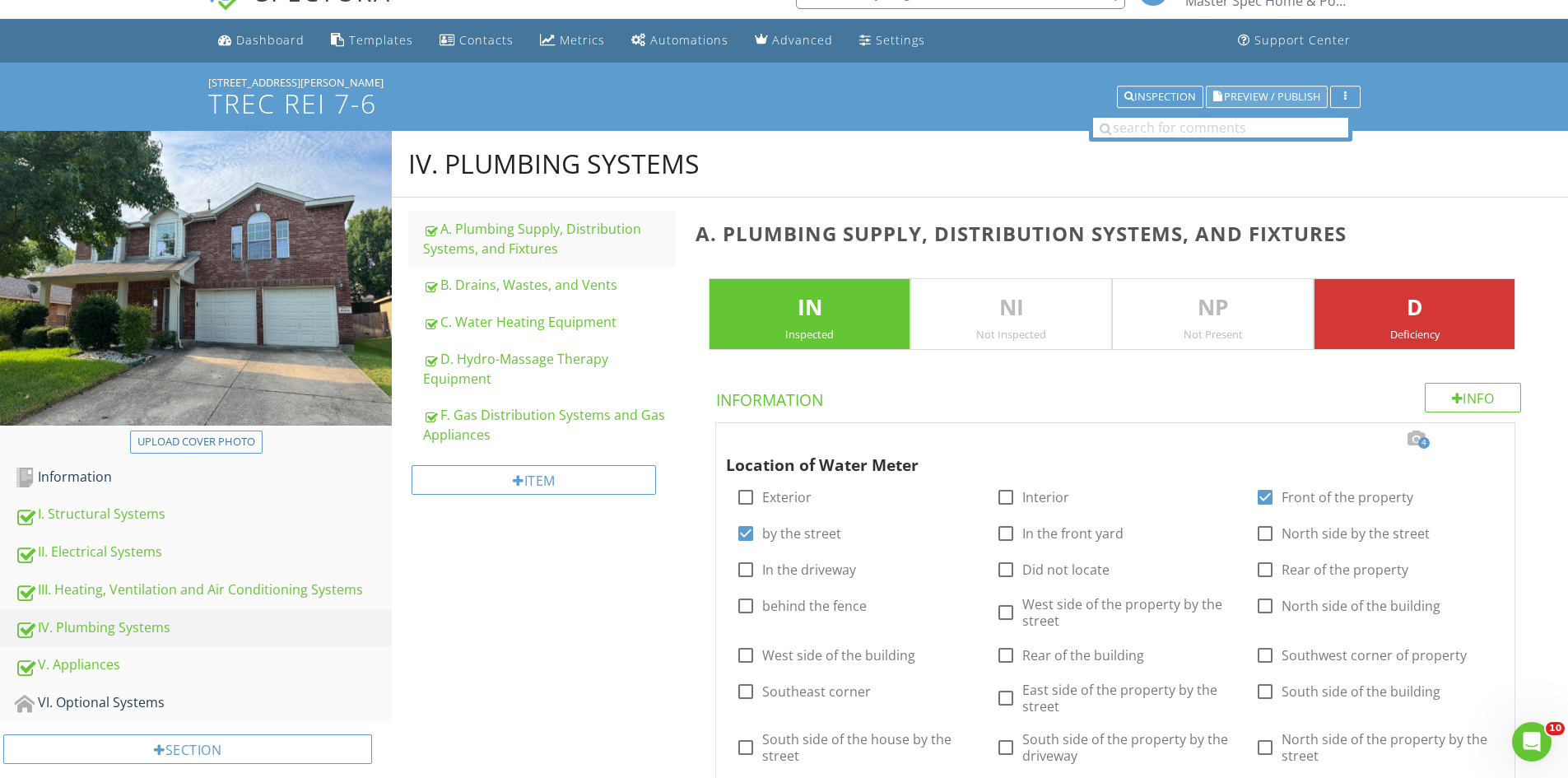
click at [1283, 102] on span "Preview / Publish" at bounding box center [1273, 96] width 96 height 10
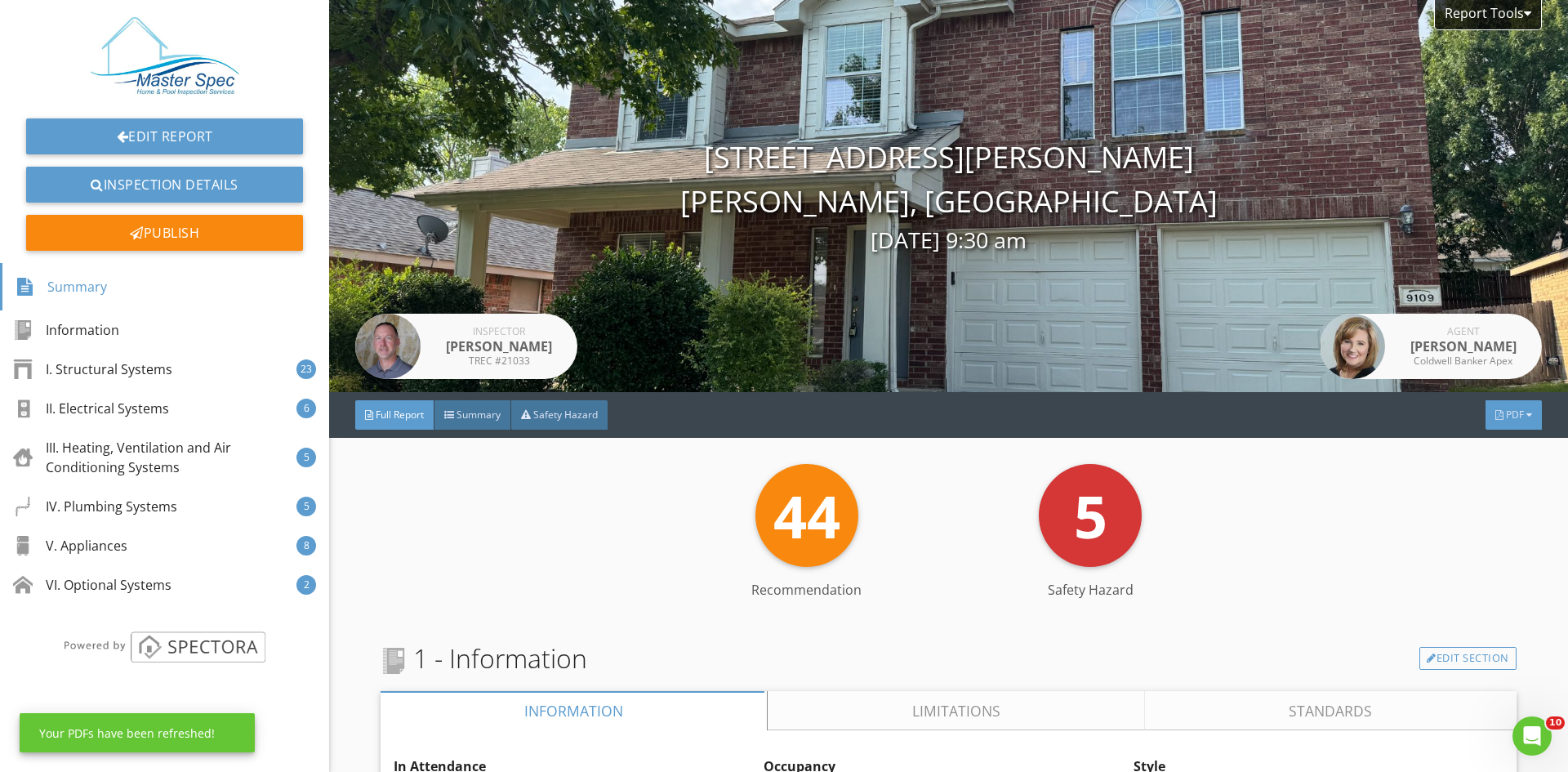
click at [1506, 415] on span "PDF" at bounding box center [1514, 414] width 18 height 14
click at [1471, 473] on div "Full Report" at bounding box center [1493, 480] width 104 height 20
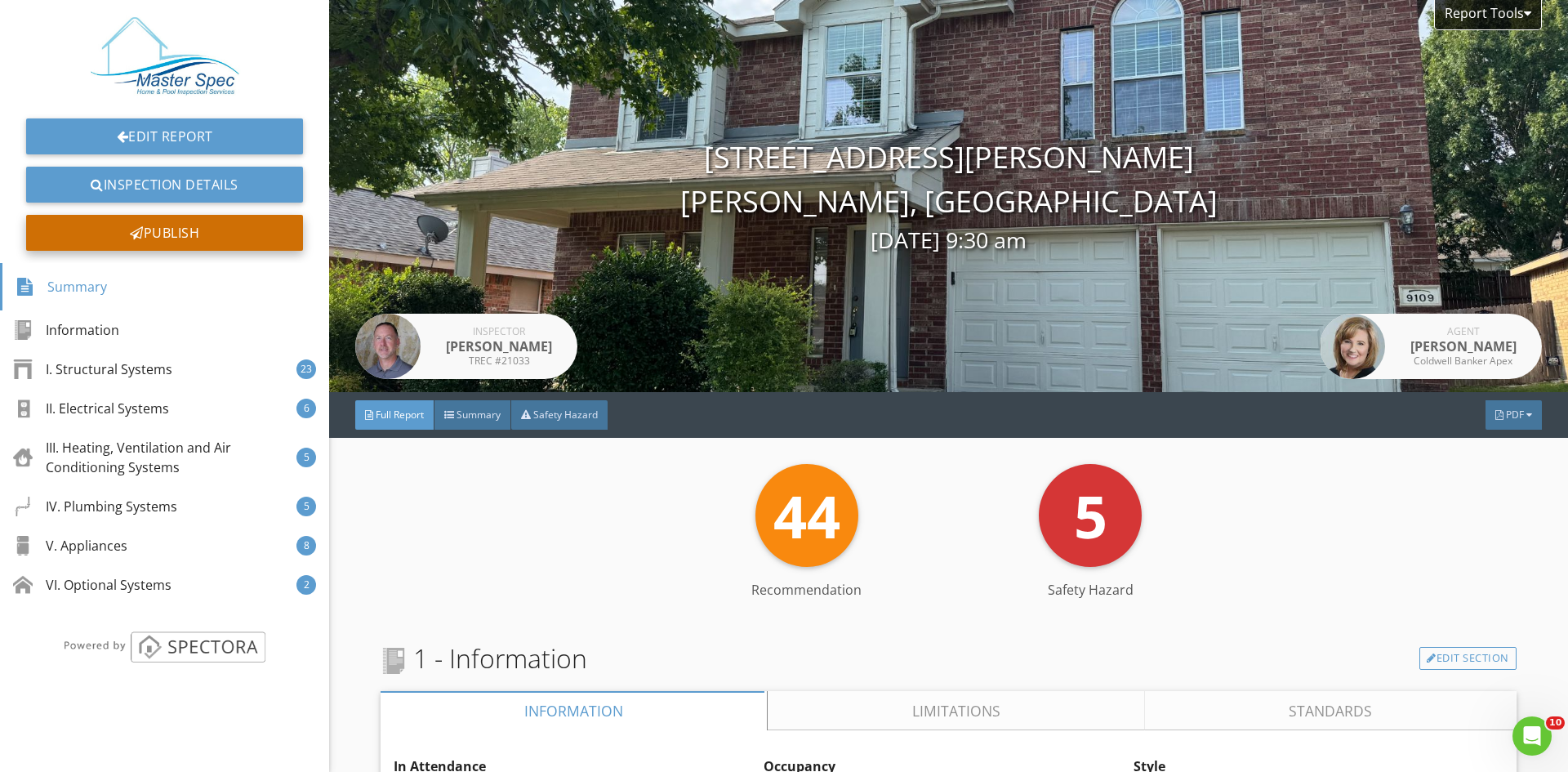
click at [149, 217] on div "Publish" at bounding box center [165, 232] width 277 height 36
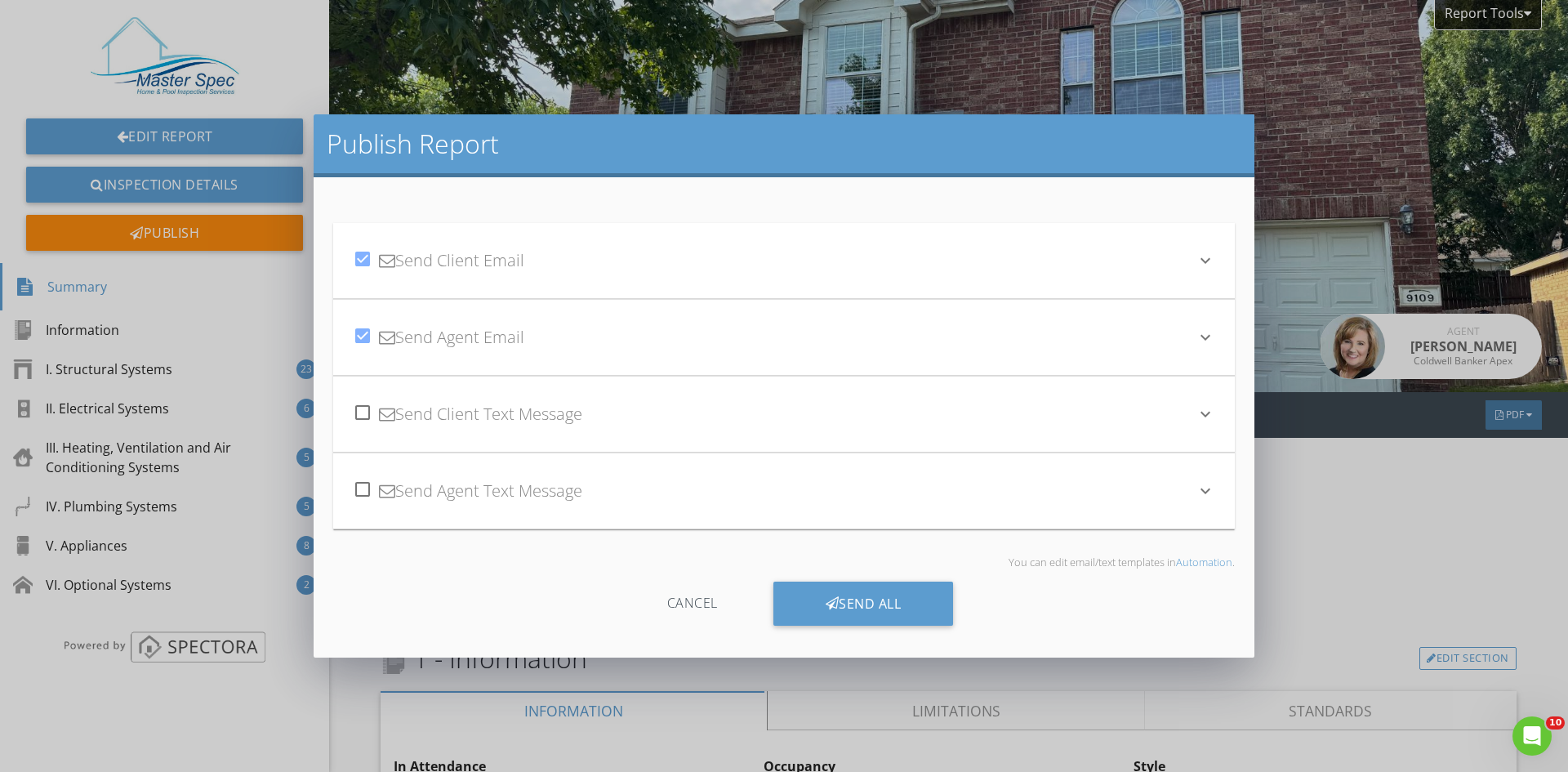
drag, startPoint x: 1195, startPoint y: 264, endPoint x: 968, endPoint y: 348, distance: 242.0
click at [1189, 264] on div "check_box Send Client Email" at bounding box center [774, 260] width 843 height 56
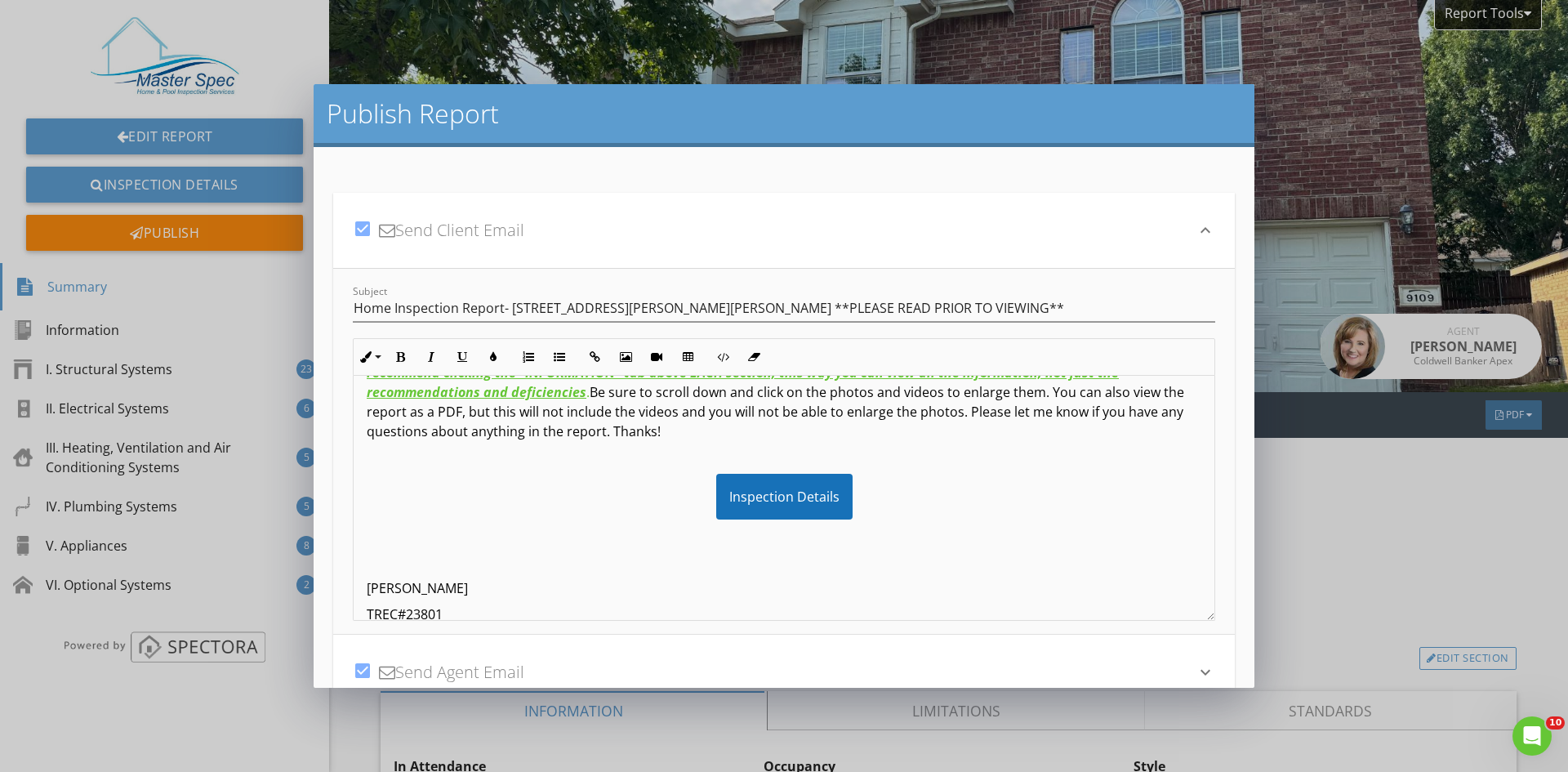
scroll to position [155, 0]
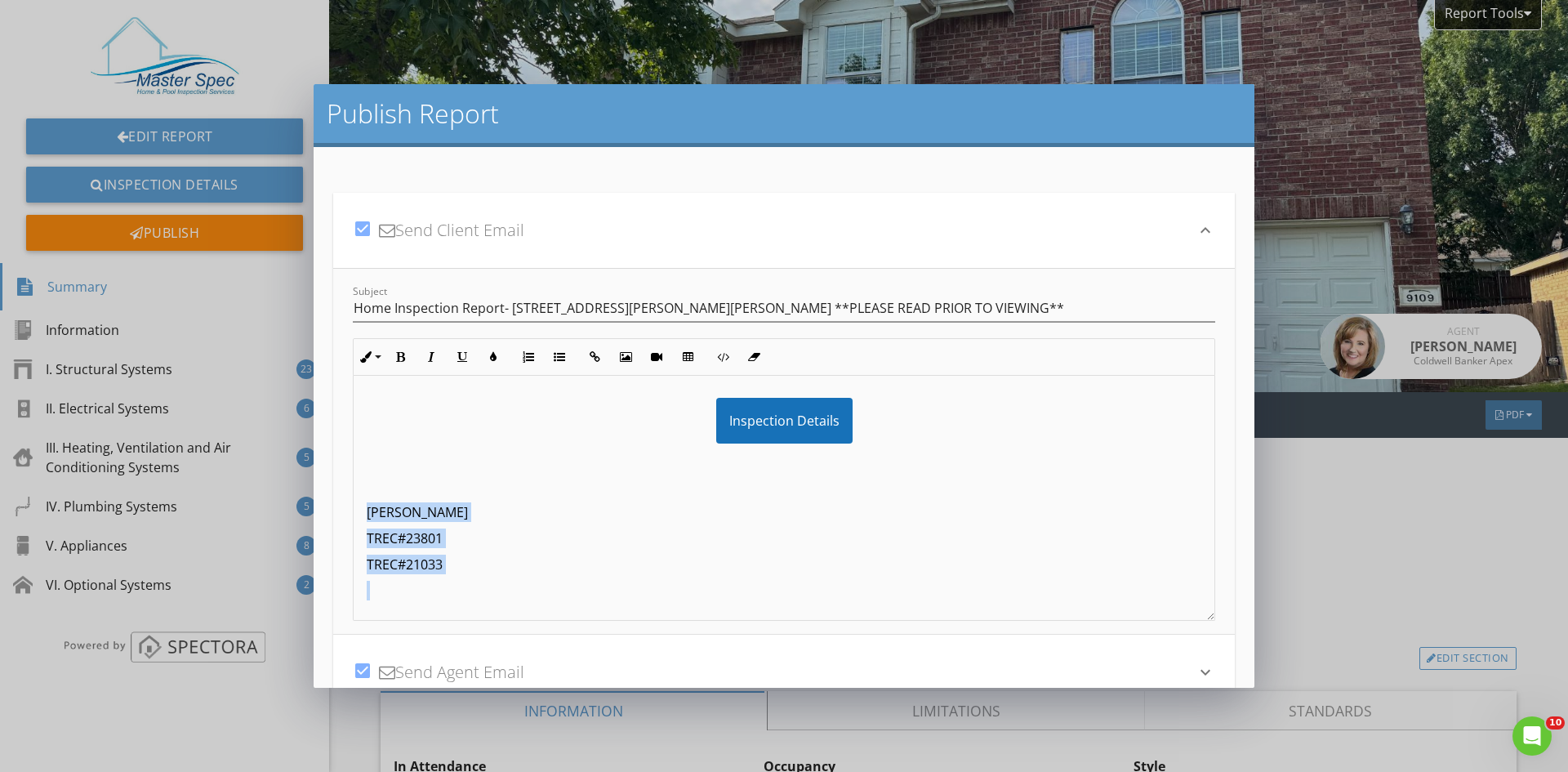
drag, startPoint x: 568, startPoint y: 591, endPoint x: 299, endPoint y: 512, distance: 280.4
click at [299, 512] on div "Publish Report check_box Send Client Email keyboard_arrow_down Subject Home Ins…" at bounding box center [784, 386] width 1568 height 772
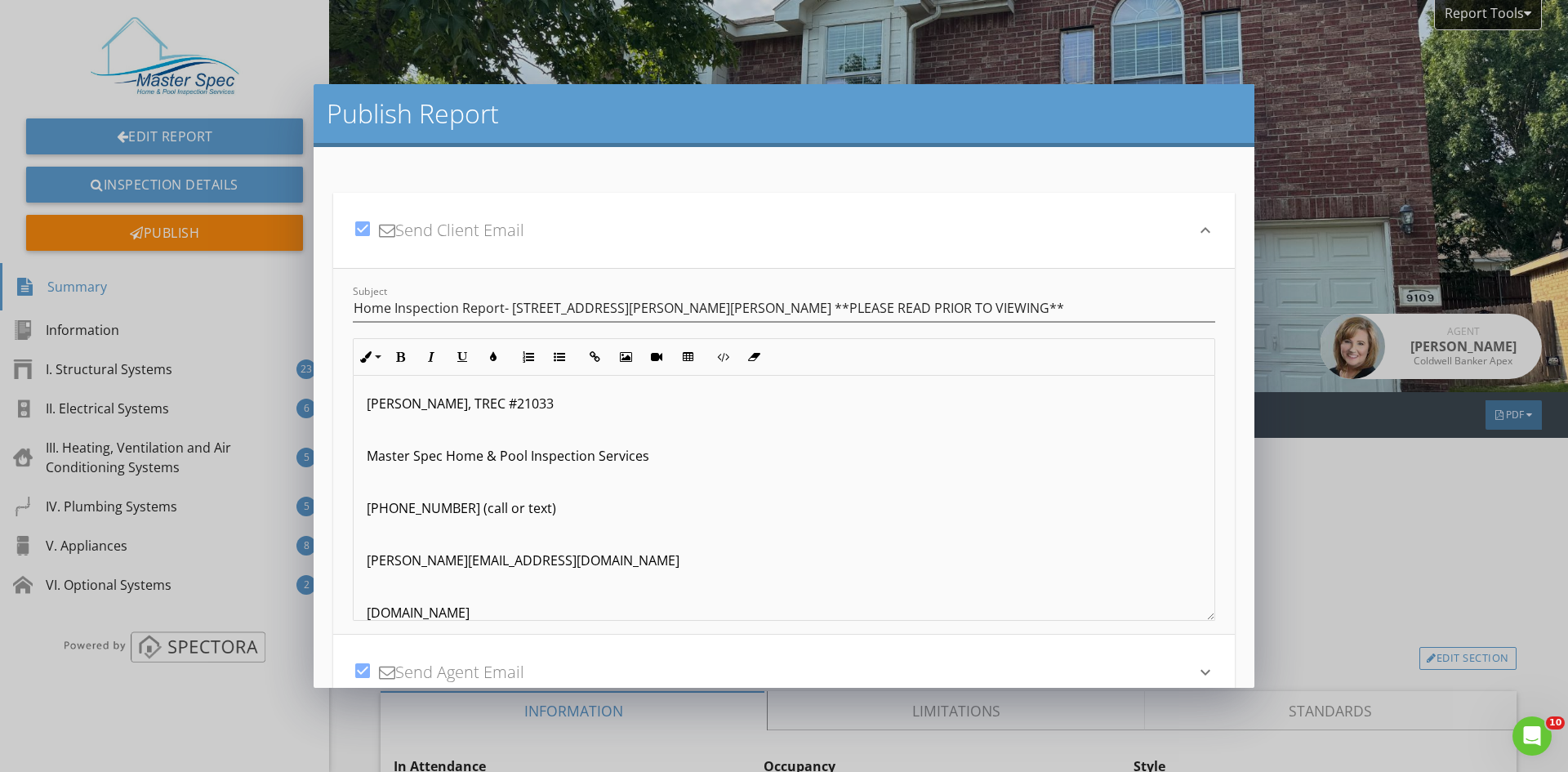
click at [413, 587] on p at bounding box center [783, 586] width 834 height 20
click at [435, 548] on p at bounding box center [783, 538] width 834 height 20
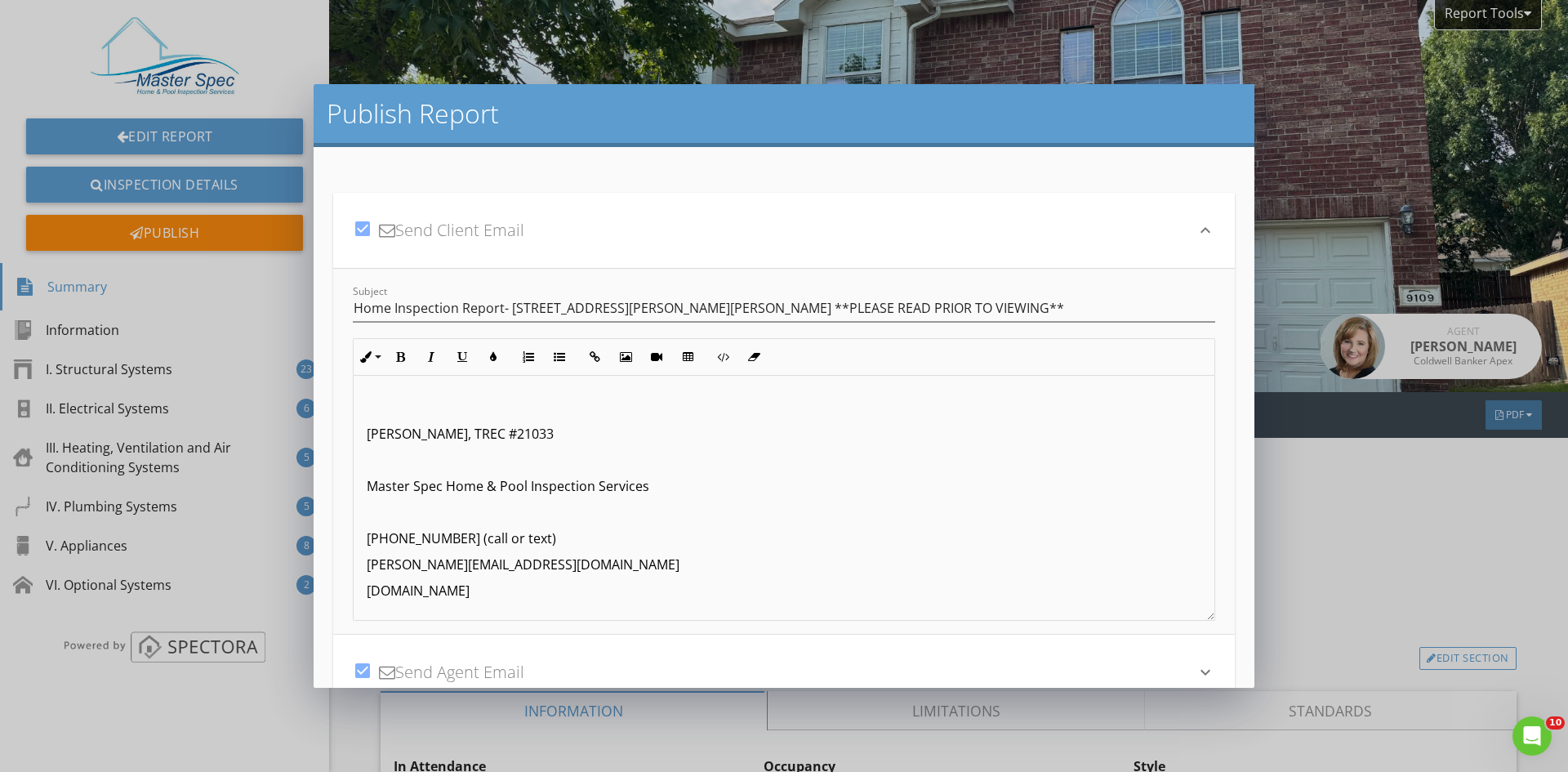
click at [434, 517] on p at bounding box center [783, 512] width 834 height 20
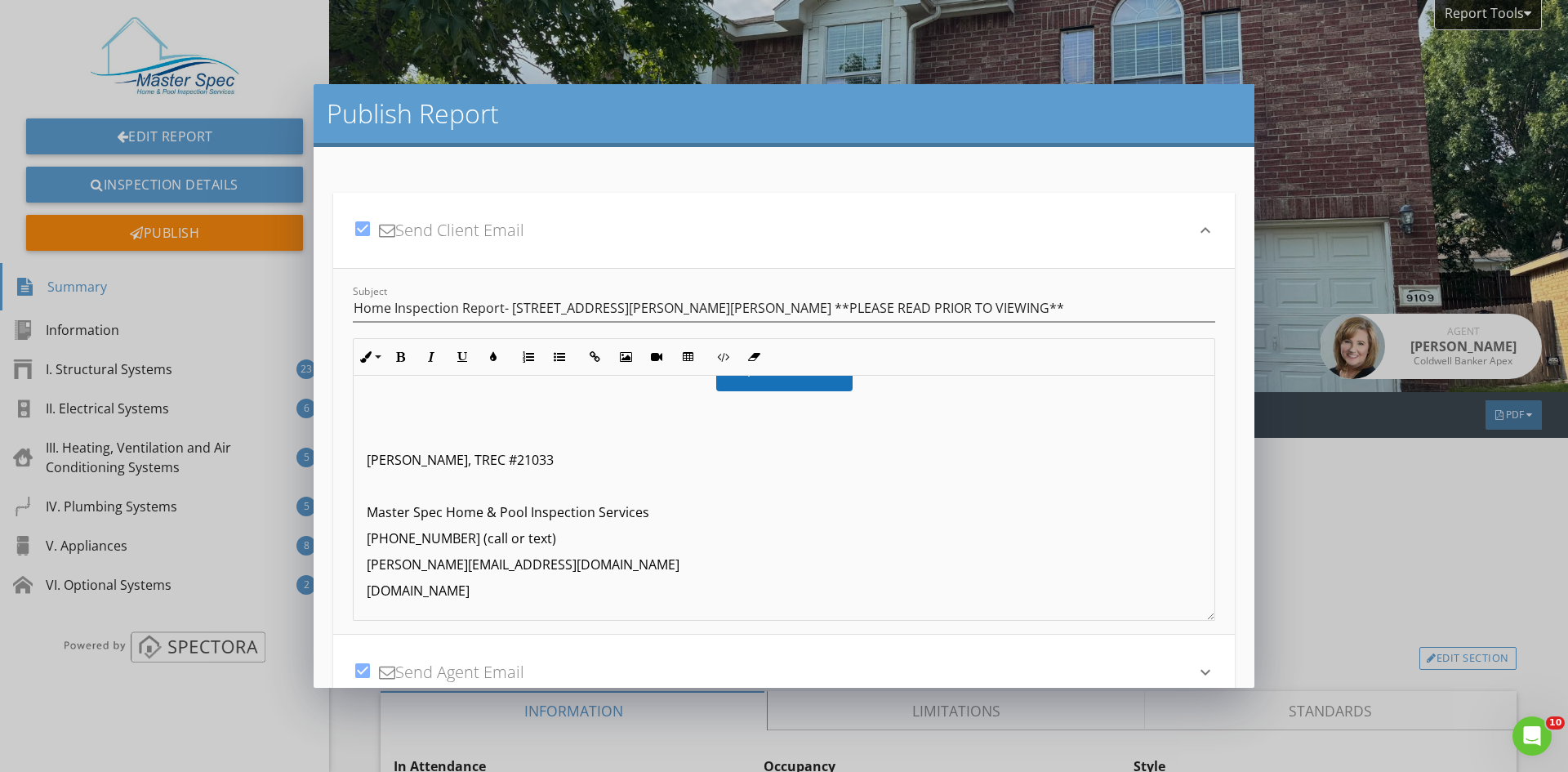
click at [433, 488] on p at bounding box center [783, 485] width 834 height 20
click at [434, 450] on p at bounding box center [783, 459] width 834 height 20
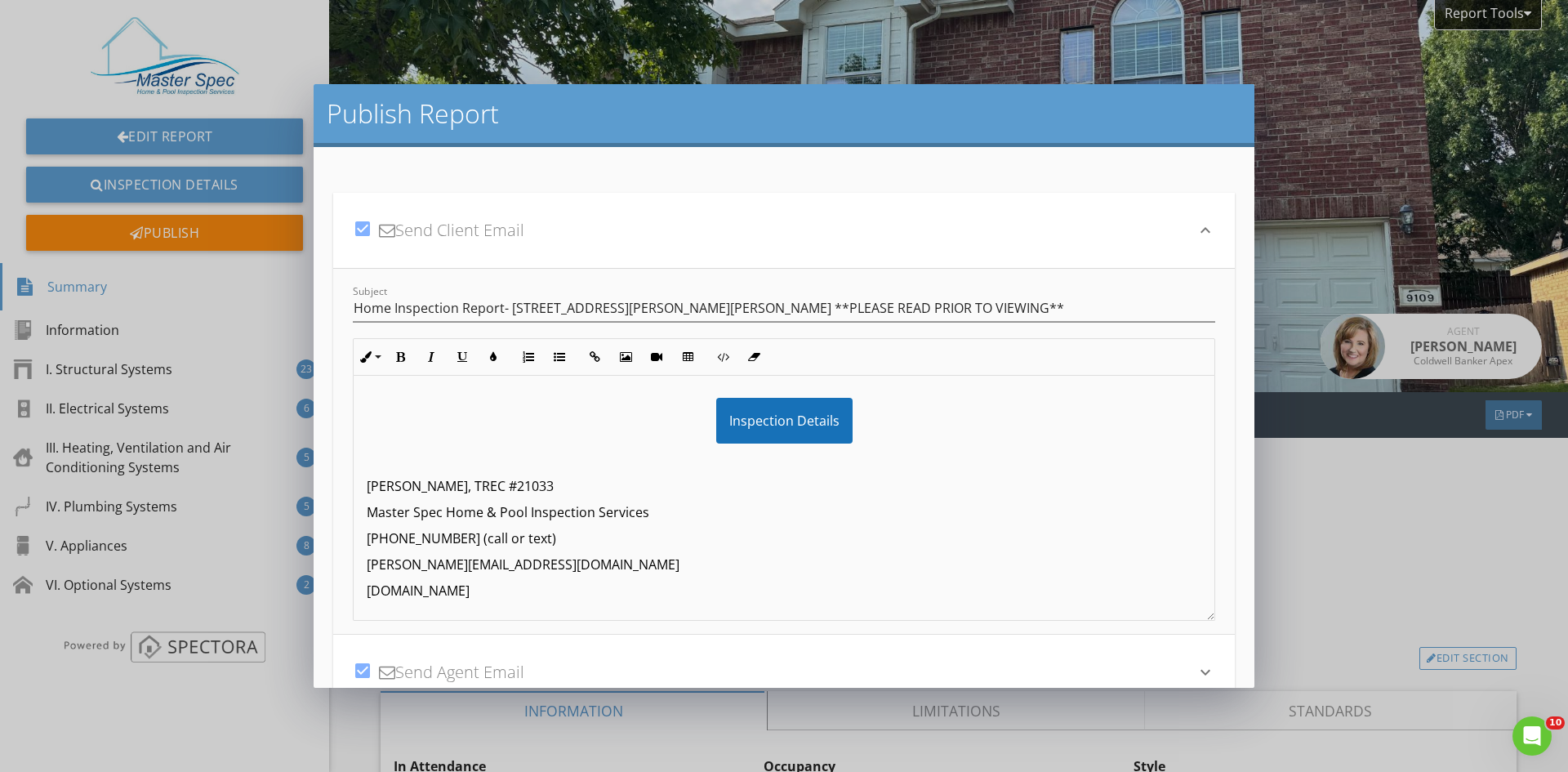
scroll to position [155, 0]
drag, startPoint x: 580, startPoint y: 587, endPoint x: 305, endPoint y: 494, distance: 290.3
click at [305, 494] on div "Publish Report check_box Send Client Email keyboard_arrow_down Subject Home Ins…" at bounding box center [784, 386] width 1568 height 772
copy div "Jason Woodliff, TREC #21033 Master Spec Home & Pool Inspection Services 214-536…"
drag, startPoint x: 1190, startPoint y: 664, endPoint x: 802, endPoint y: 625, distance: 390.0
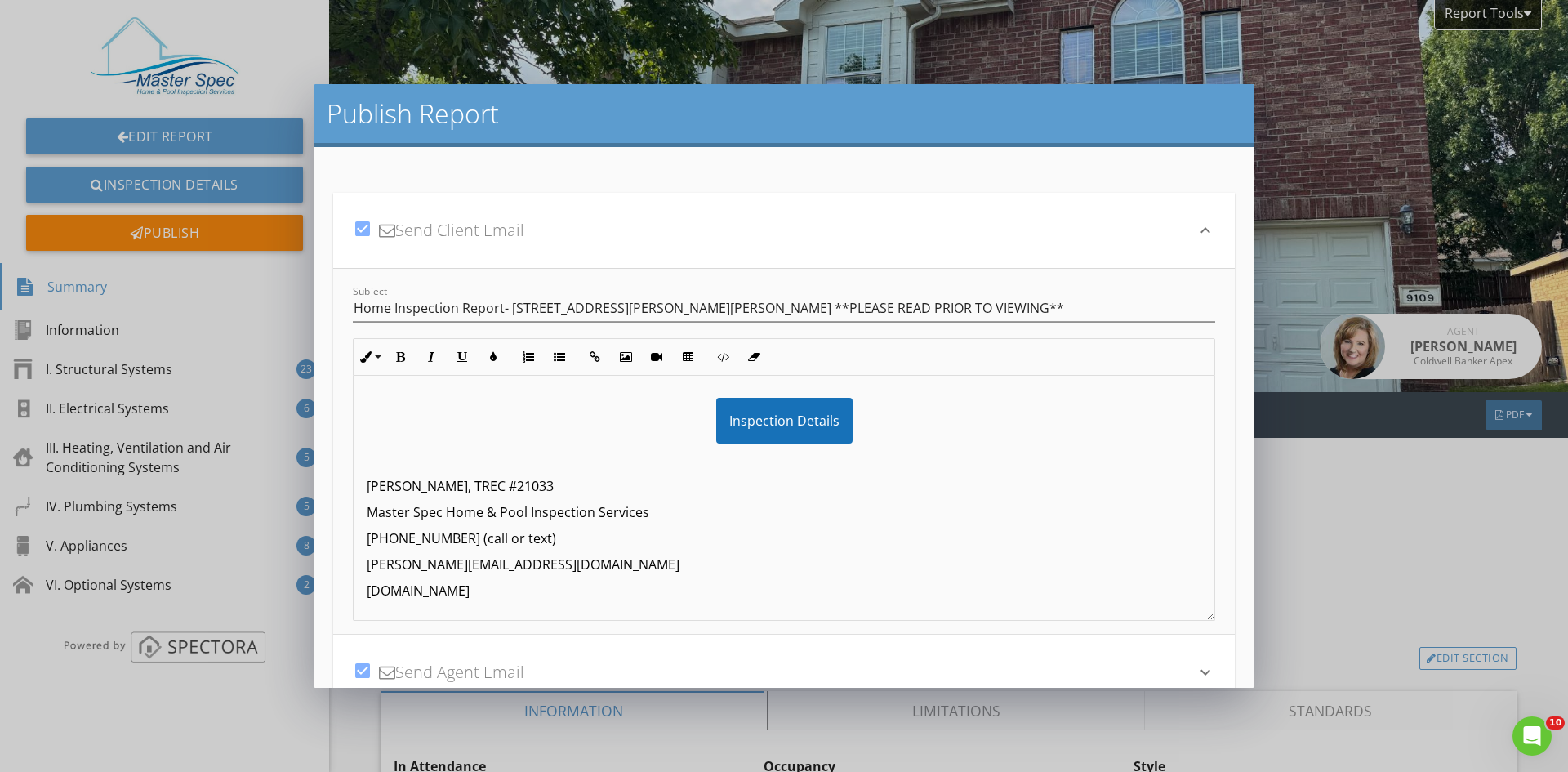
click at [1196, 664] on icon "keyboard_arrow_down" at bounding box center [1205, 671] width 20 height 20
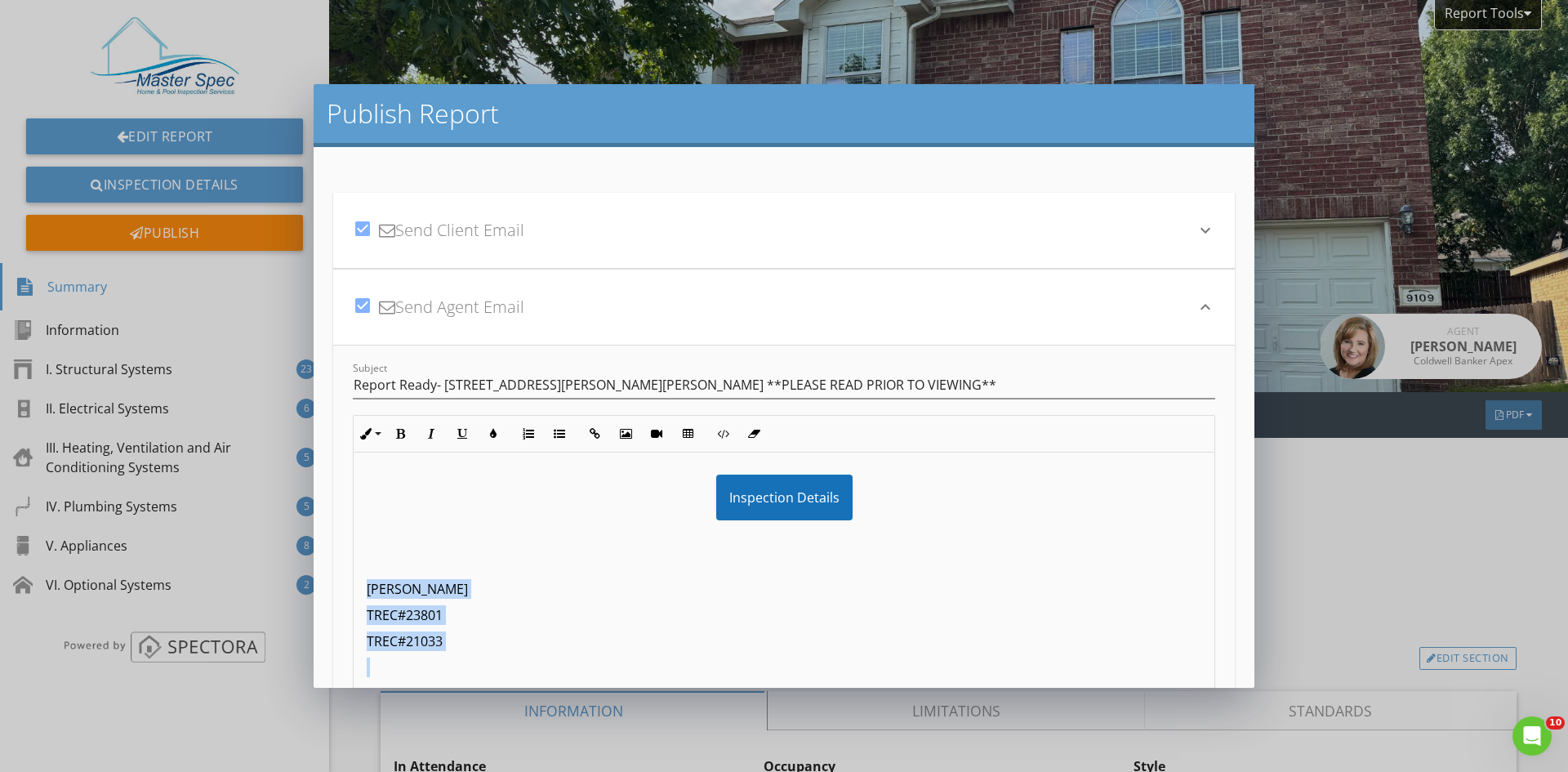
drag, startPoint x: 519, startPoint y: 668, endPoint x: 313, endPoint y: 580, distance: 224.0
click at [313, 580] on div "check_box Send Client Email keyboard_arrow_down Subject Home Inspection Report-…" at bounding box center [783, 417] width 940 height 541
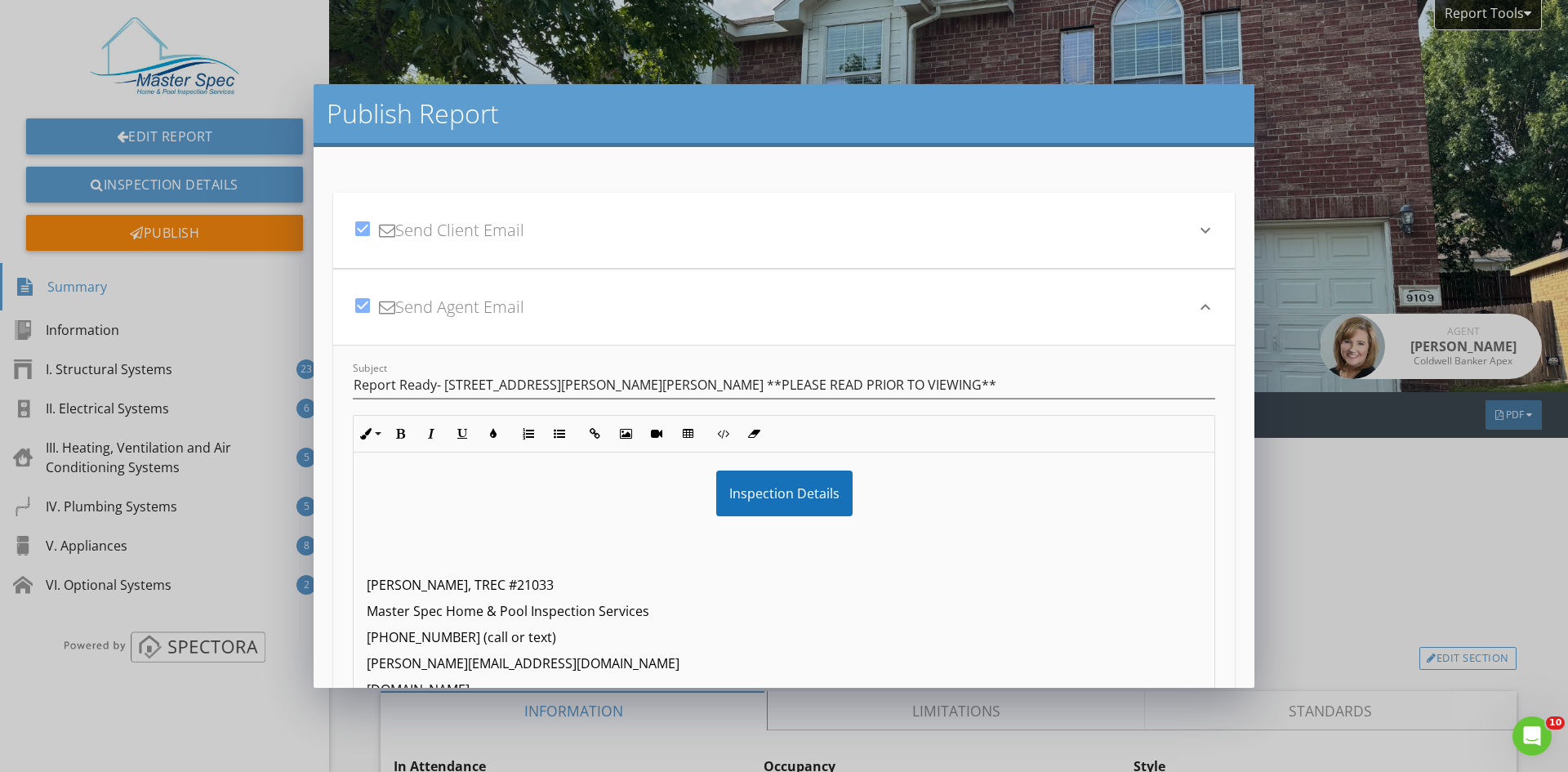
click at [436, 562] on p at bounding box center [783, 559] width 834 height 20
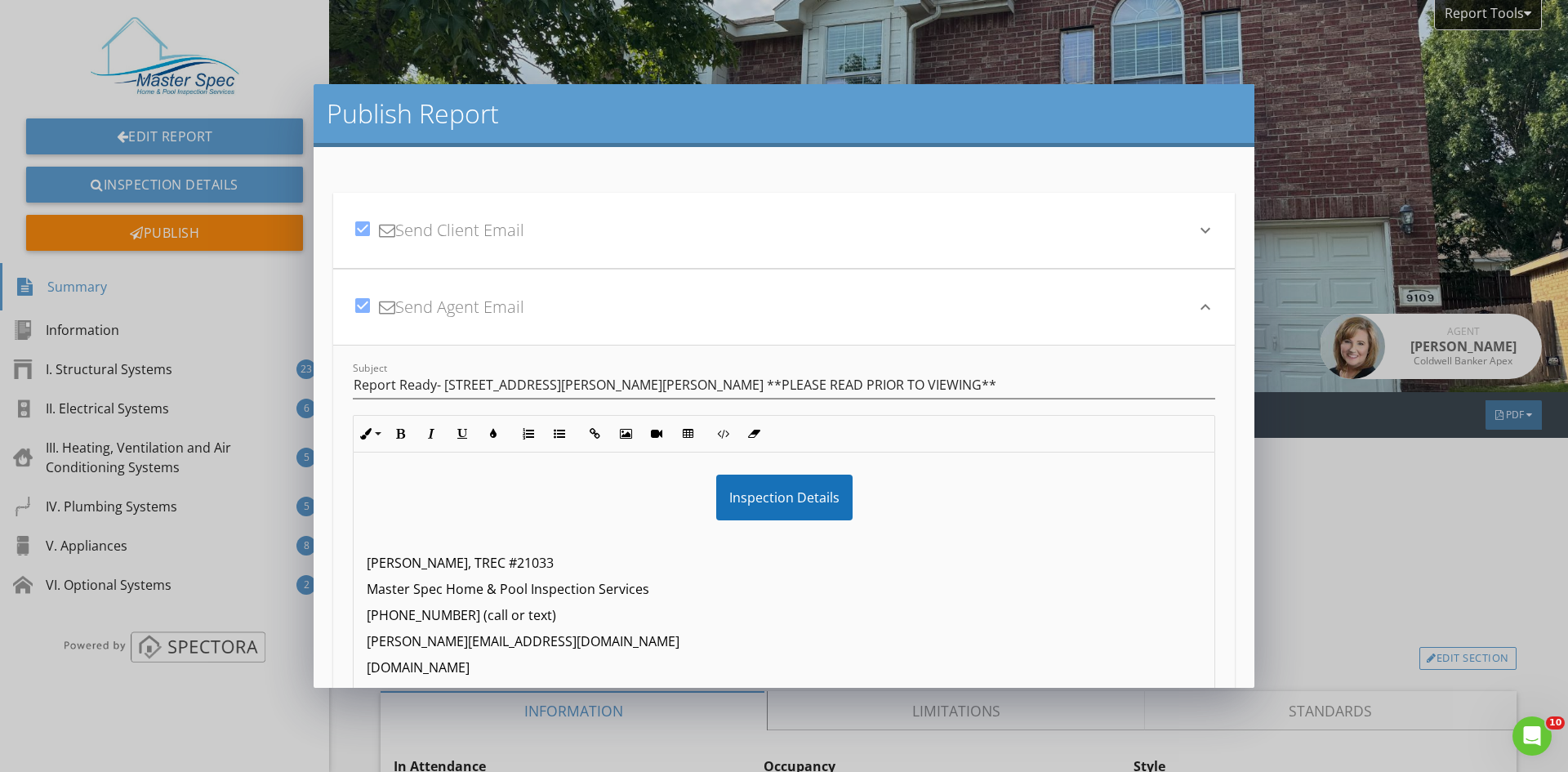
click at [1201, 230] on icon "keyboard_arrow_down" at bounding box center [1205, 230] width 20 height 20
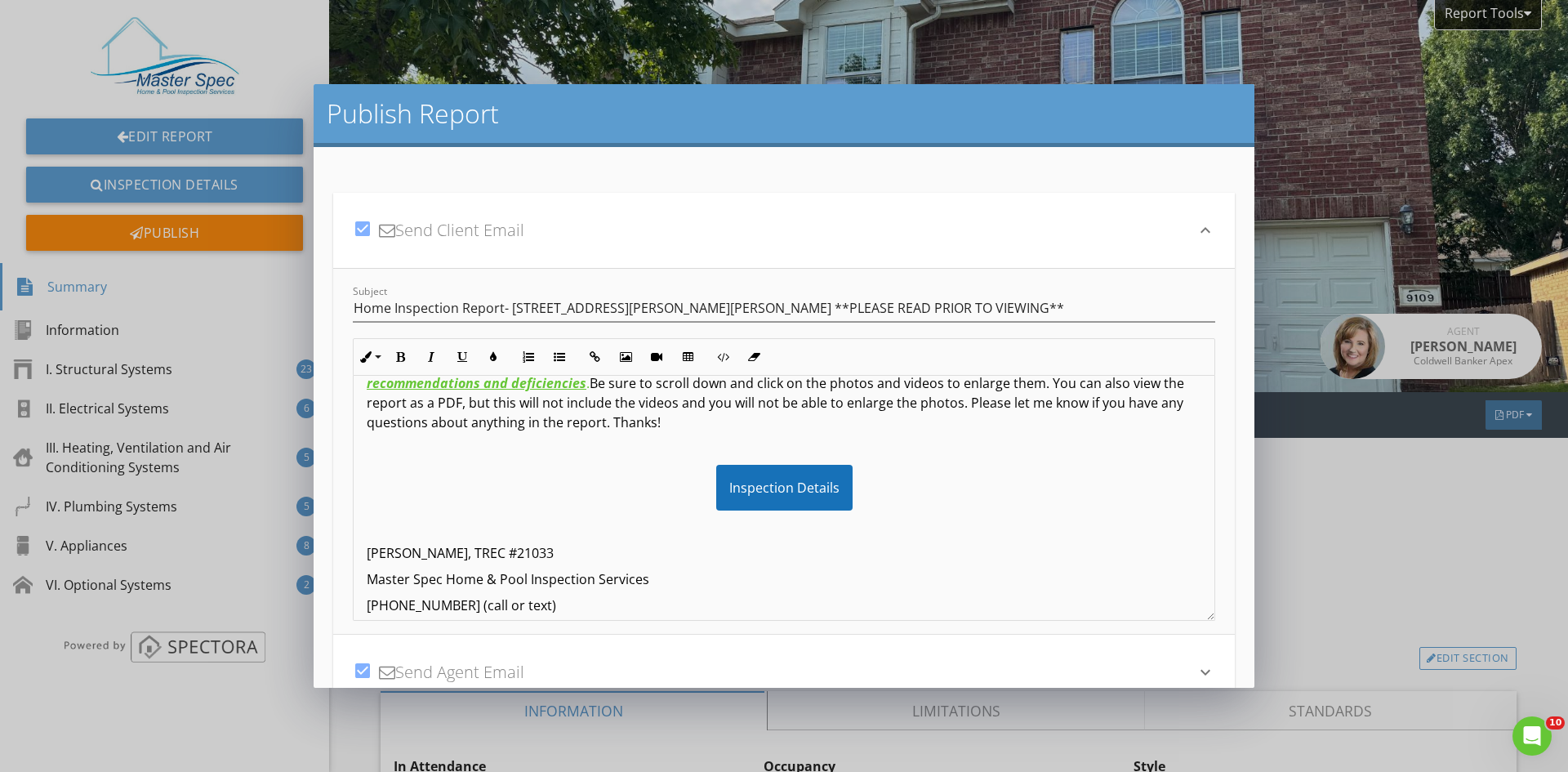
scroll to position [0, 0]
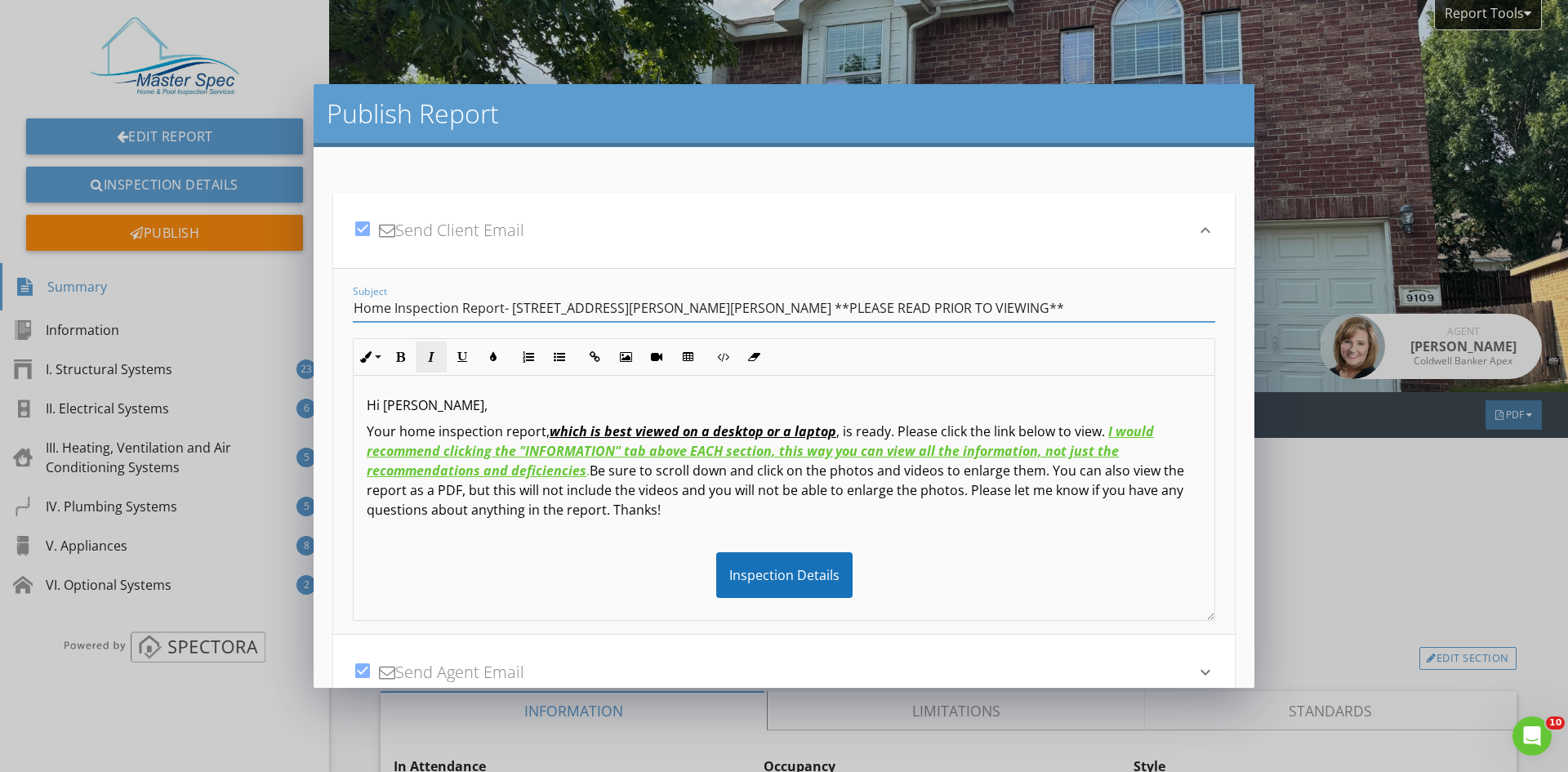
drag, startPoint x: 360, startPoint y: 301, endPoint x: 442, endPoint y: 371, distance: 107.8
click at [360, 303] on input "Home Inspection Report- 9109 Warren Dr, McKinney, TX 75071 **PLEASE READ PRIOR …" at bounding box center [784, 308] width 863 height 27
drag, startPoint x: 1024, startPoint y: 314, endPoint x: 253, endPoint y: 313, distance: 771.0
click at [255, 314] on div "Publish Report check_box Send Client Email keyboard_arrow_down Subject Home Ins…" at bounding box center [784, 386] width 1568 height 772
type input "Home Inspection Report - 9109 Warren Dr. **PLEASE READ BELOW PRIOR TO VIEWING R…"
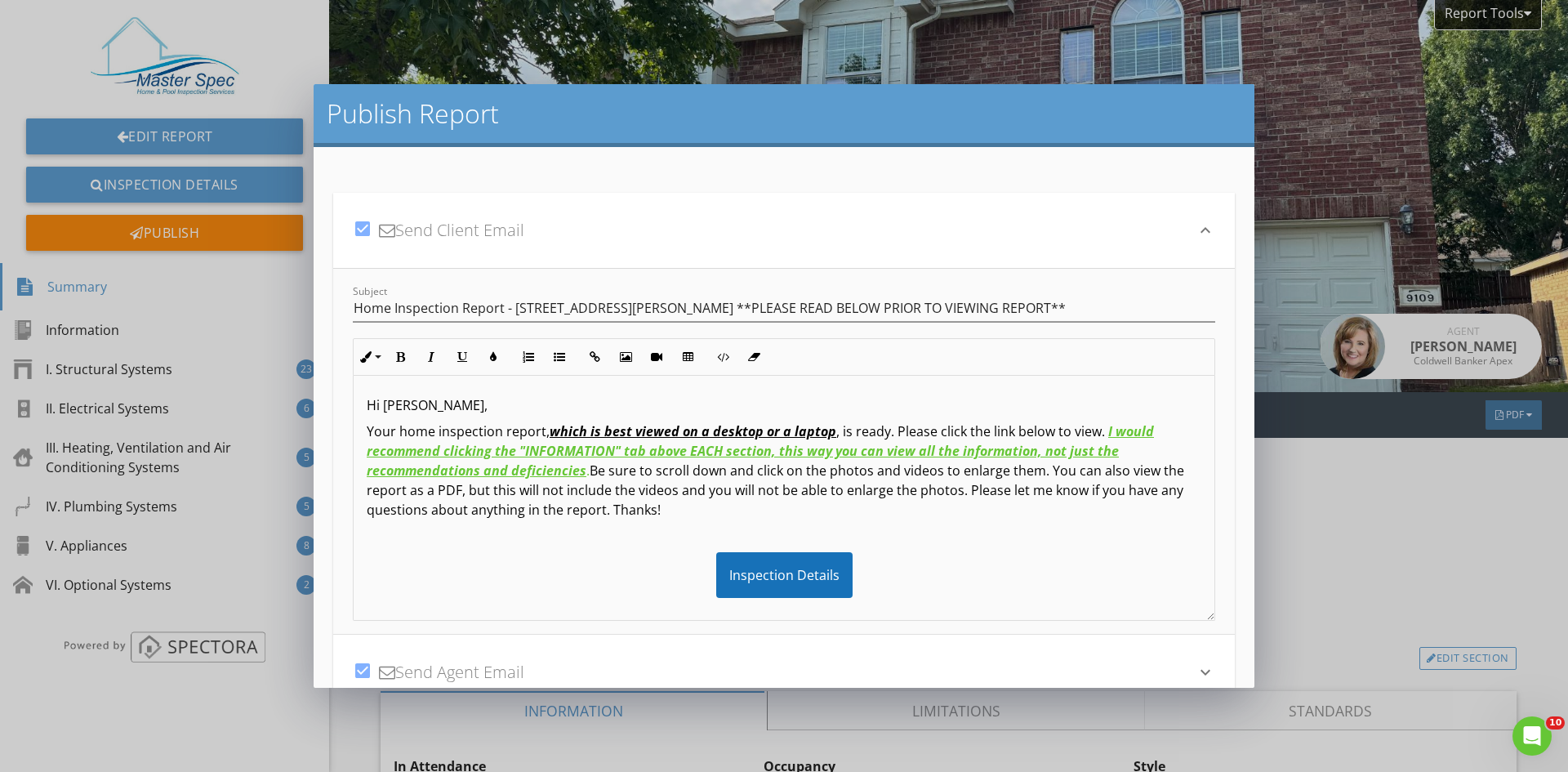
click at [1196, 668] on icon "keyboard_arrow_down" at bounding box center [1205, 671] width 20 height 20
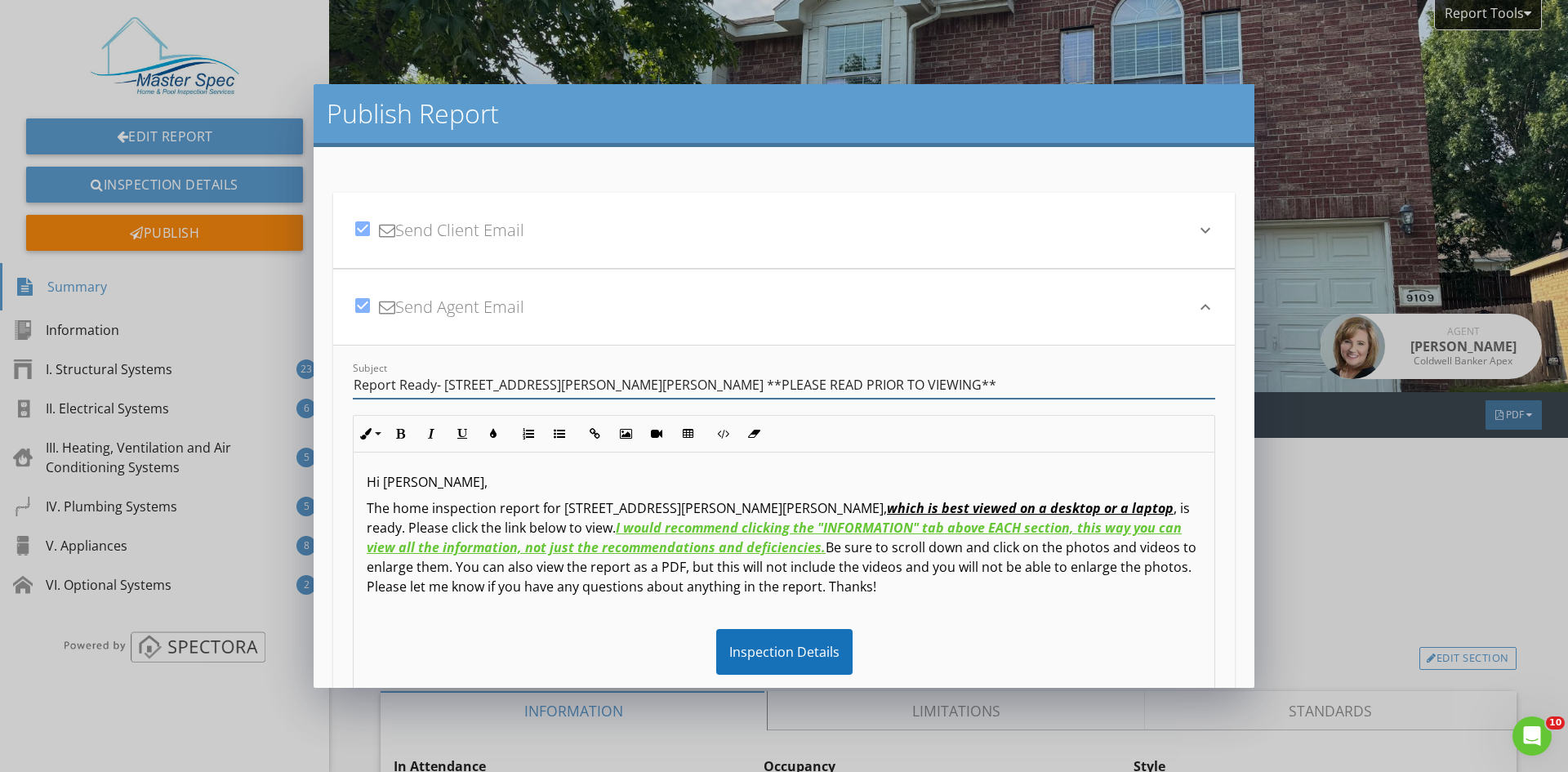
drag, startPoint x: 470, startPoint y: 395, endPoint x: 151, endPoint y: 395, distance: 319.0
click at [151, 395] on div "Publish Report check_box Send Client Email keyboard_arrow_down Subject Home Ins…" at bounding box center [784, 386] width 1568 height 772
paste input "Home Inspection Report - 9109 Warren Dr. **PLEASE READ BELOW PRIOR TO VIEWING R…"
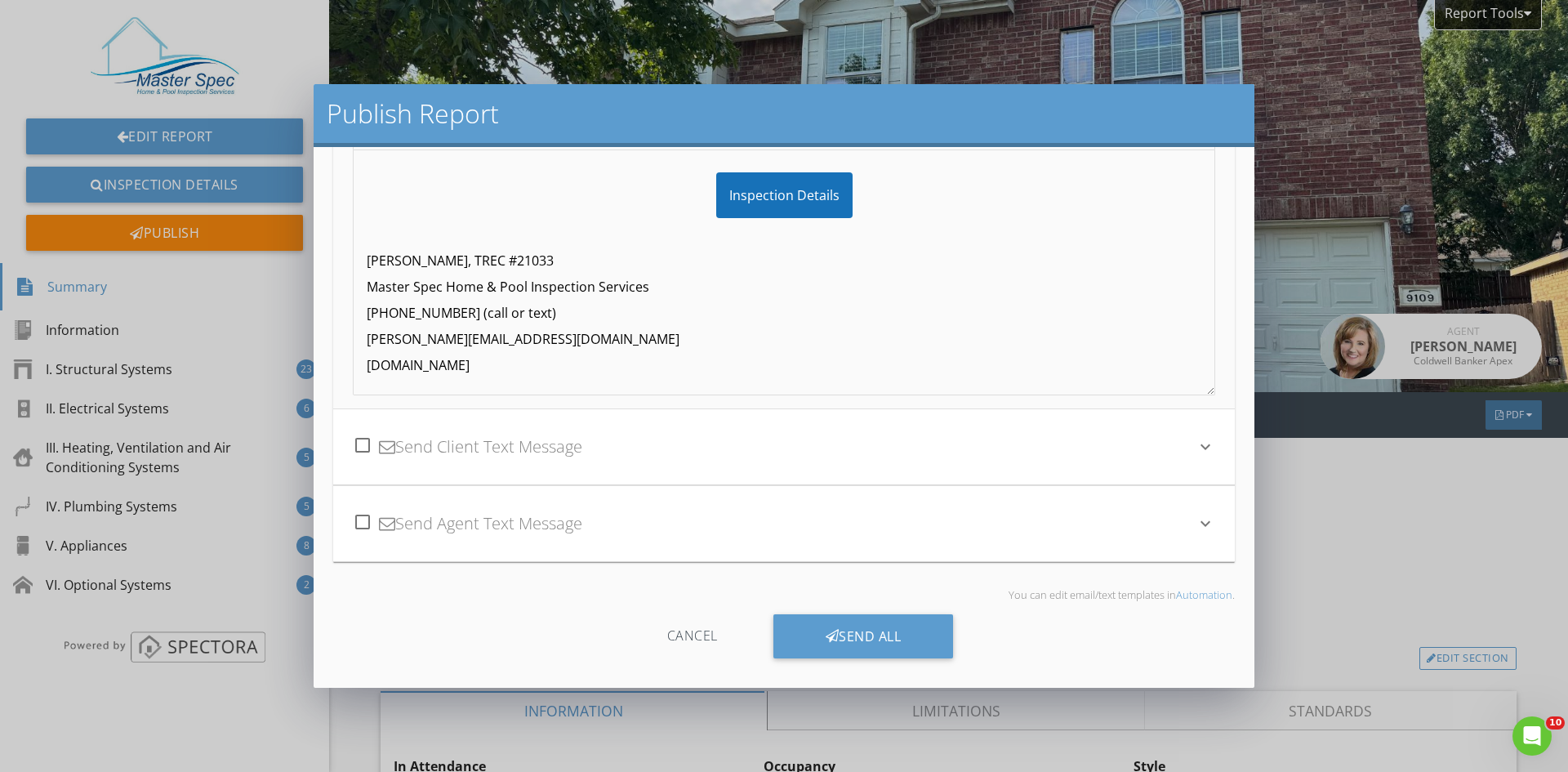
scroll to position [305, 0]
type input "Home Inspection Report - 9109 Warren Dr. **PLEASE READ BELOW PRIOR TO VIEWING R…"
click at [861, 639] on div "Send All" at bounding box center [863, 634] width 180 height 44
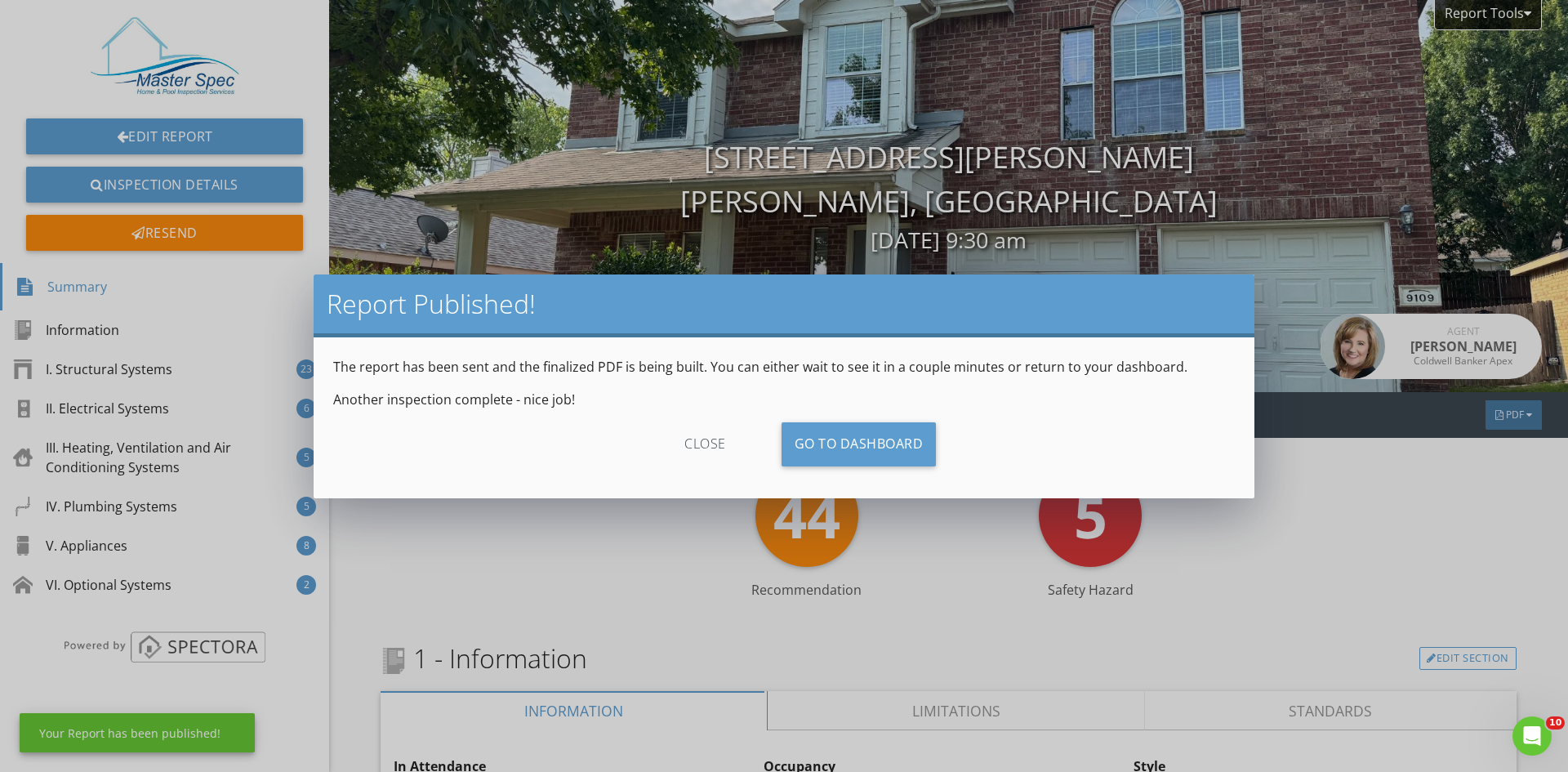
scroll to position [125, 0]
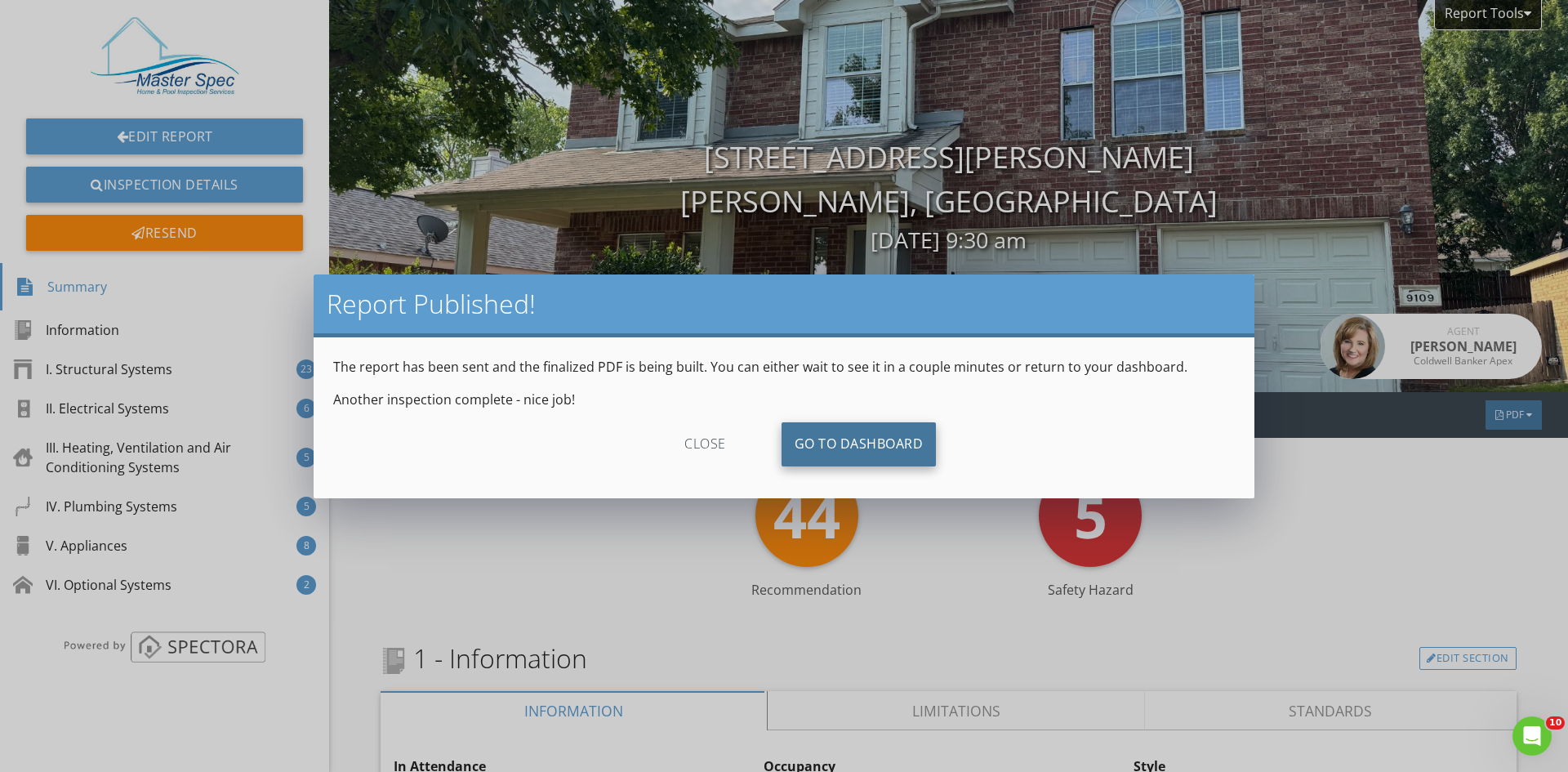
click at [877, 437] on link "Go To Dashboard" at bounding box center [859, 444] width 155 height 44
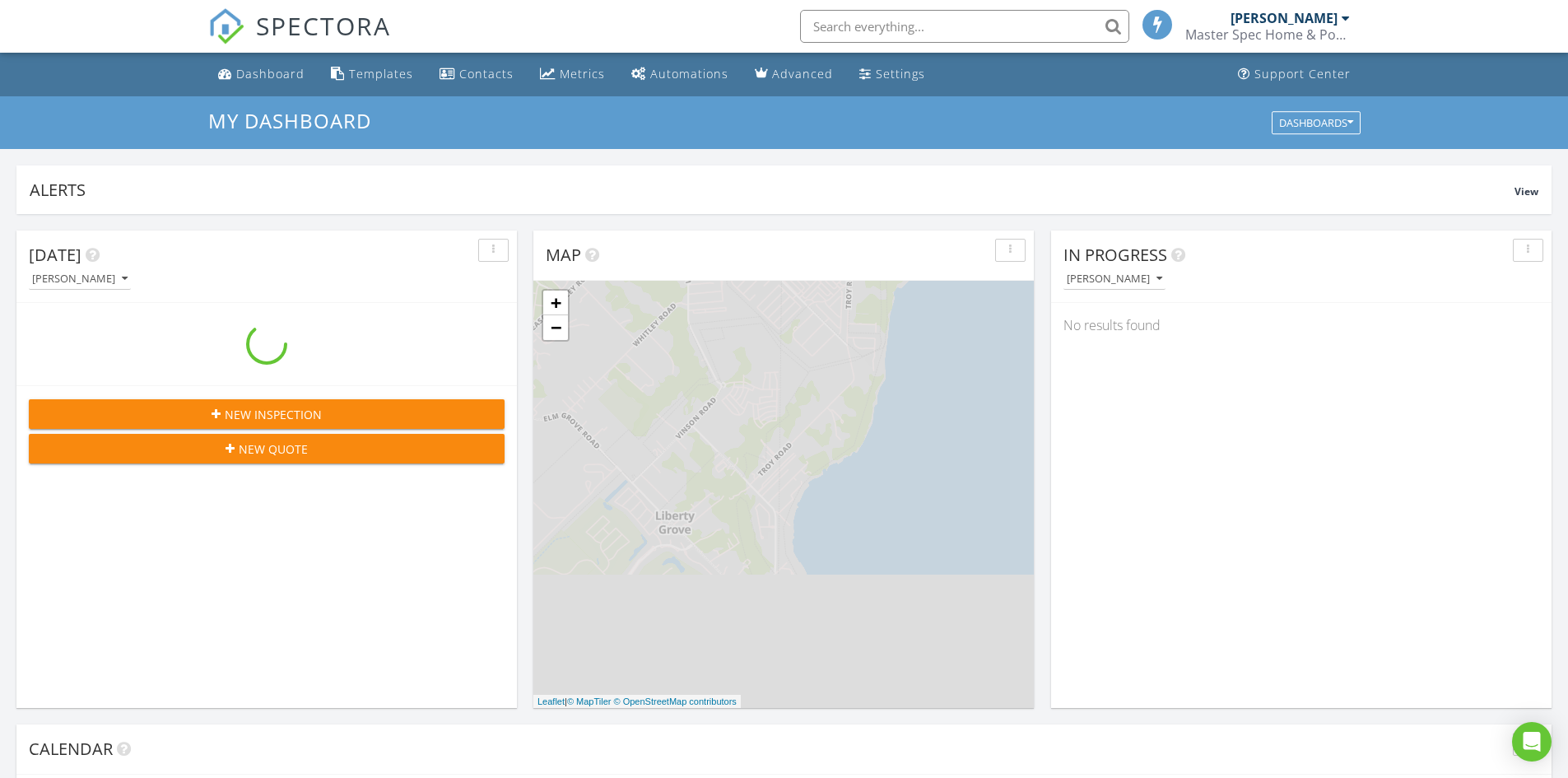
scroll to position [1523, 1594]
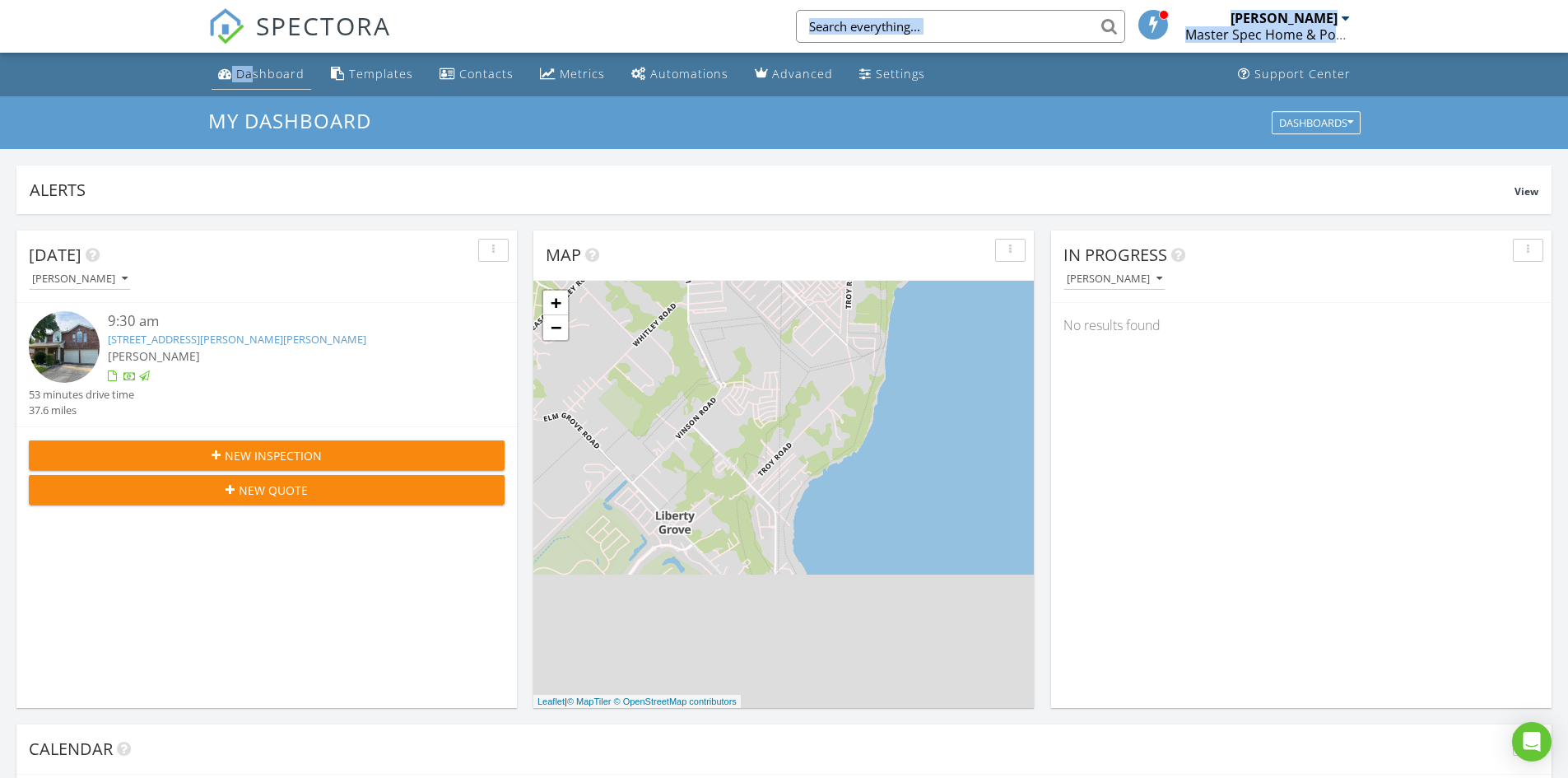
click at [253, 65] on link "Dashboard" at bounding box center [262, 74] width 100 height 30
